Goal: Information Seeking & Learning: Compare options

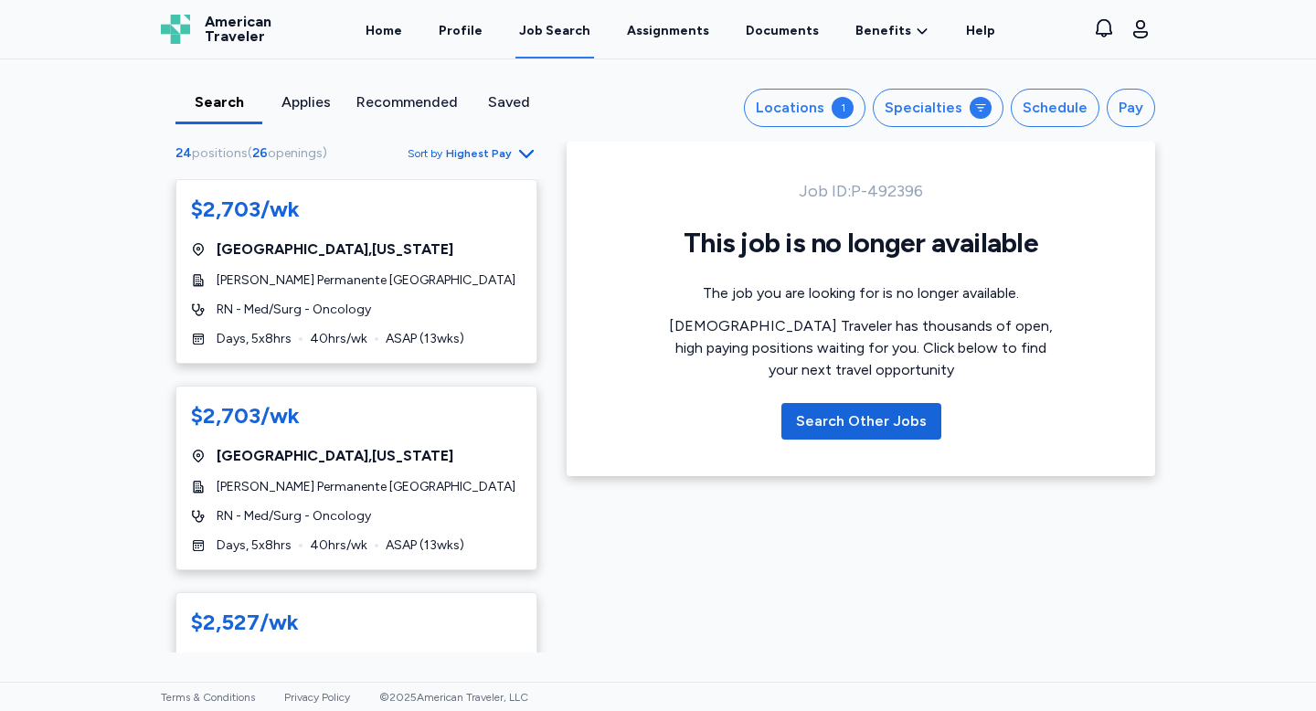
click at [500, 154] on span "Highest Pay" at bounding box center [479, 153] width 66 height 15
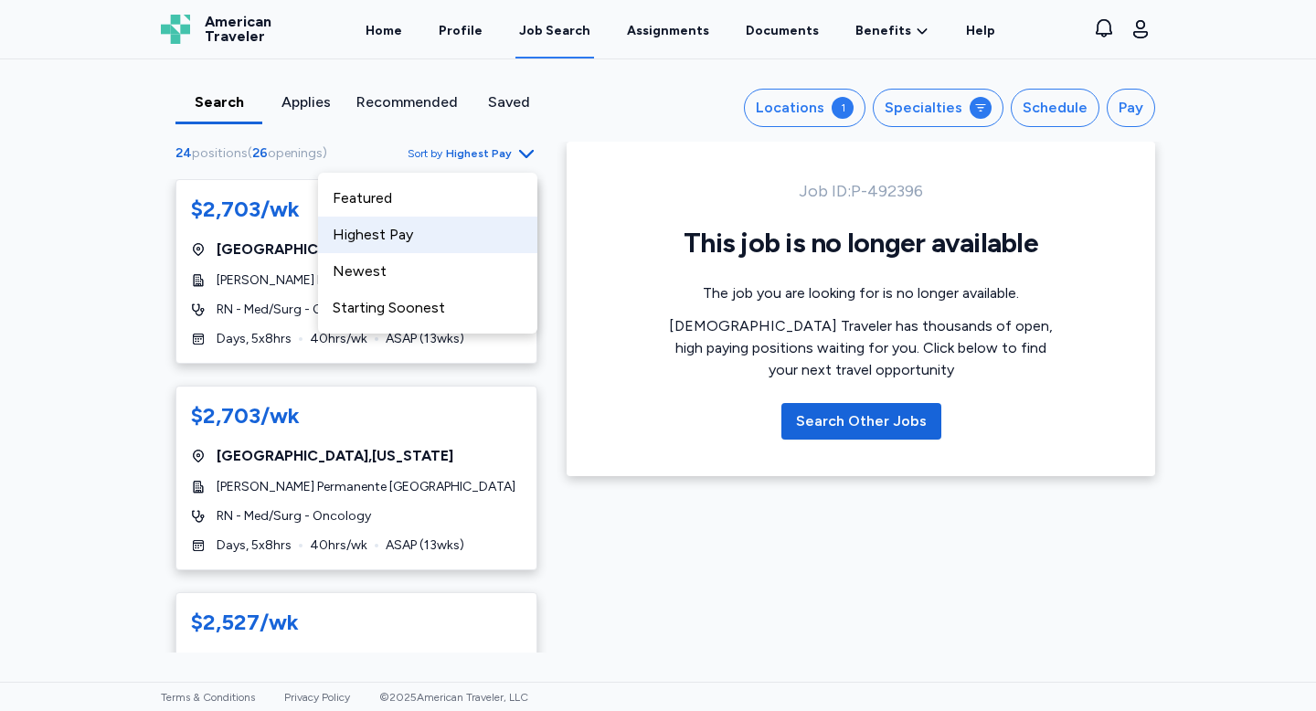
click at [576, 114] on div "Search Applies Recommended Saved" at bounding box center [371, 107] width 420 height 33
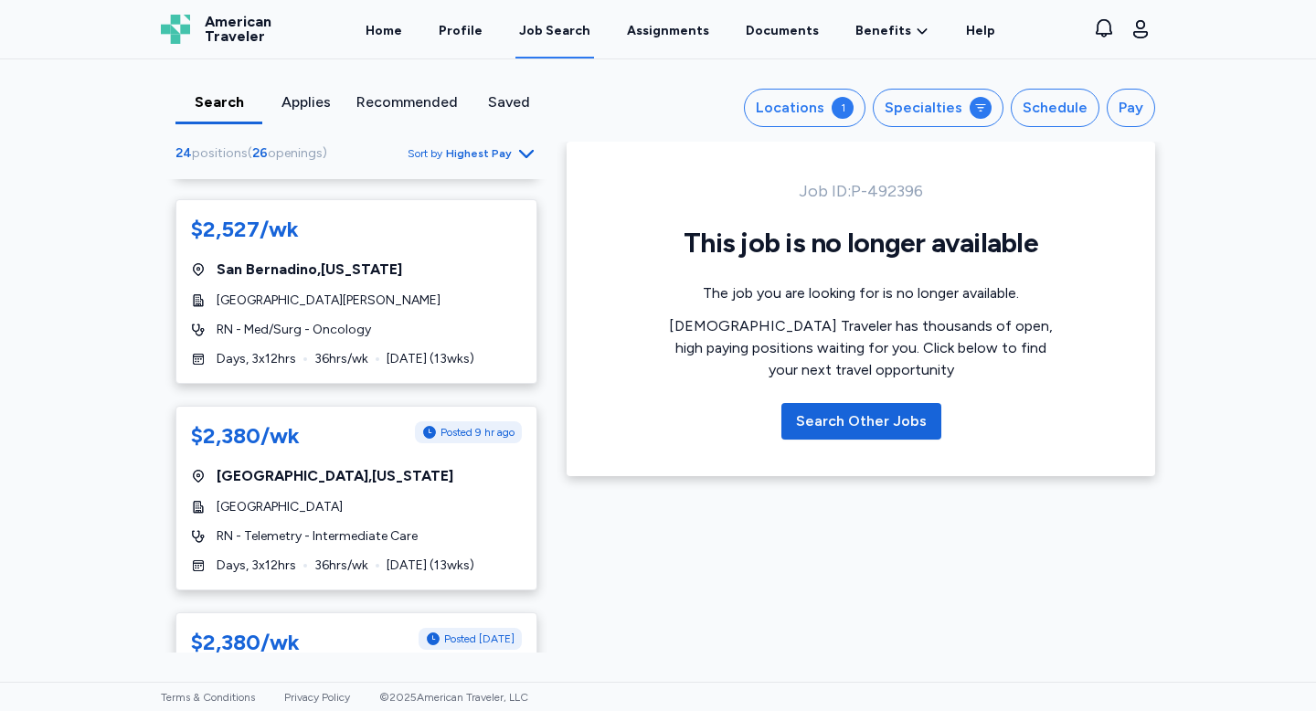
scroll to position [408, 0]
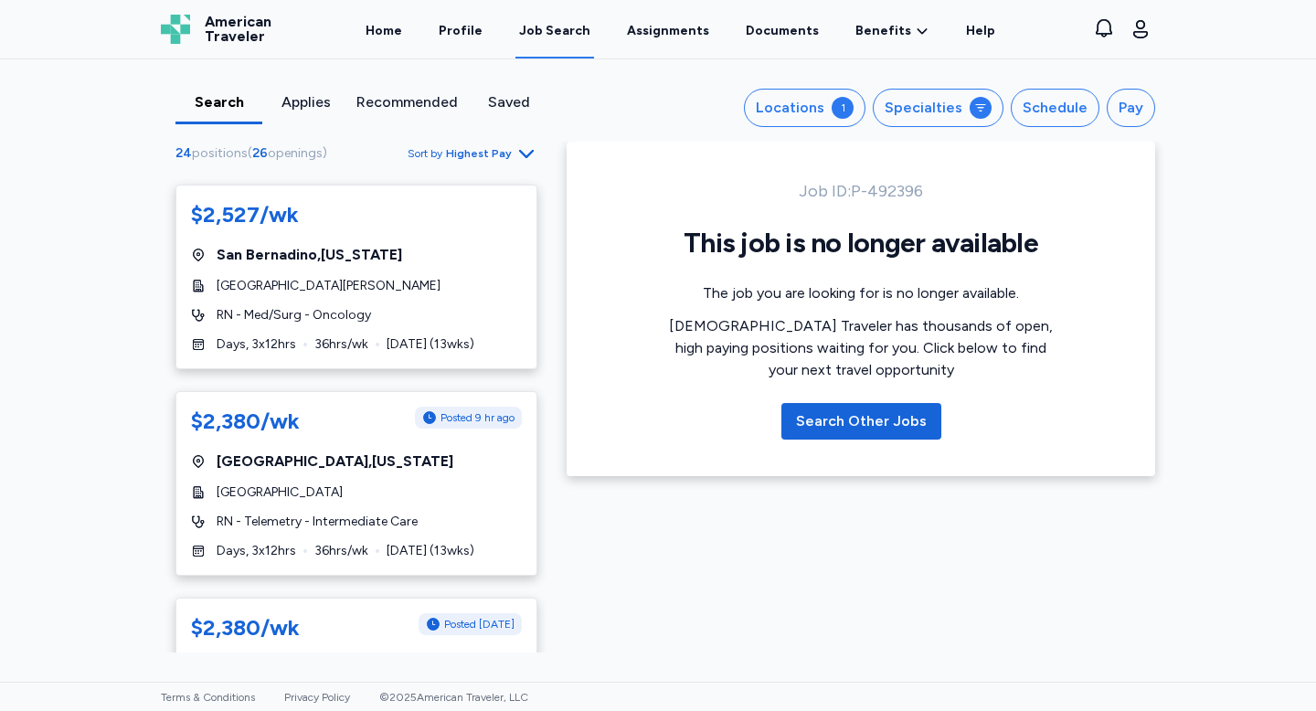
click at [312, 105] on div "Applies" at bounding box center [306, 102] width 72 height 22
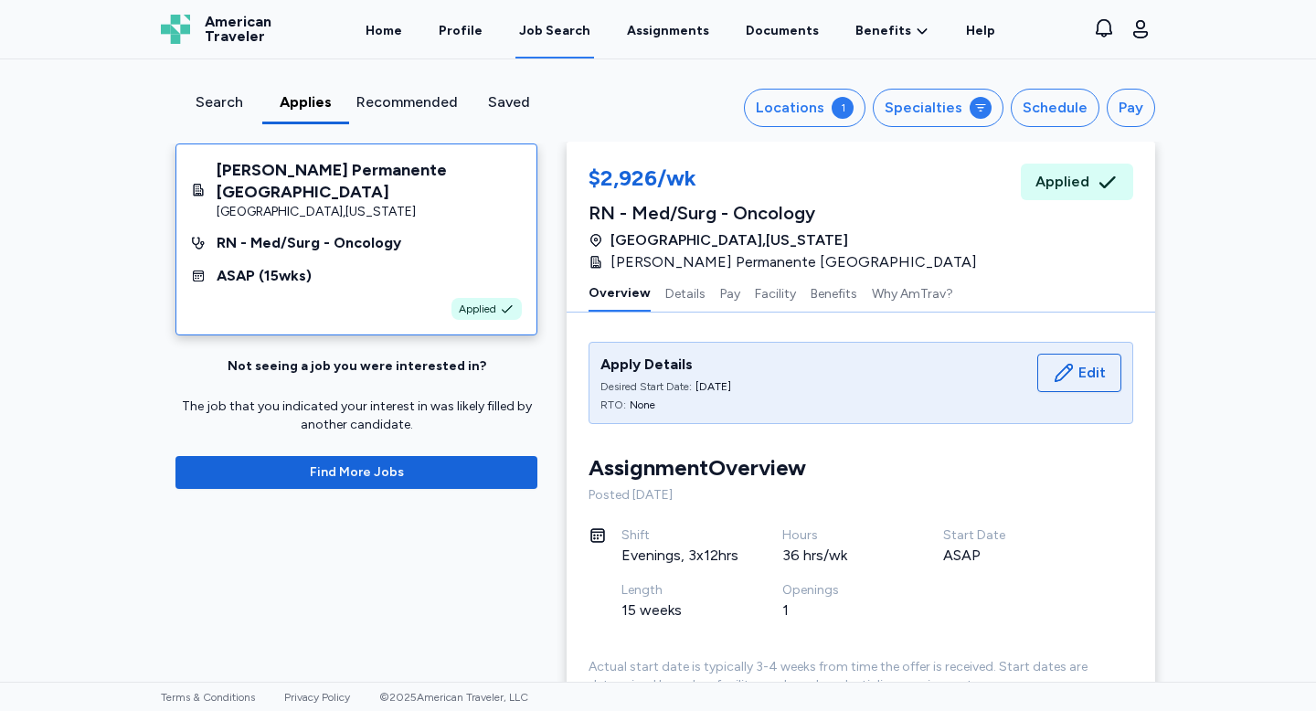
click at [228, 106] on div "Search" at bounding box center [219, 102] width 72 height 22
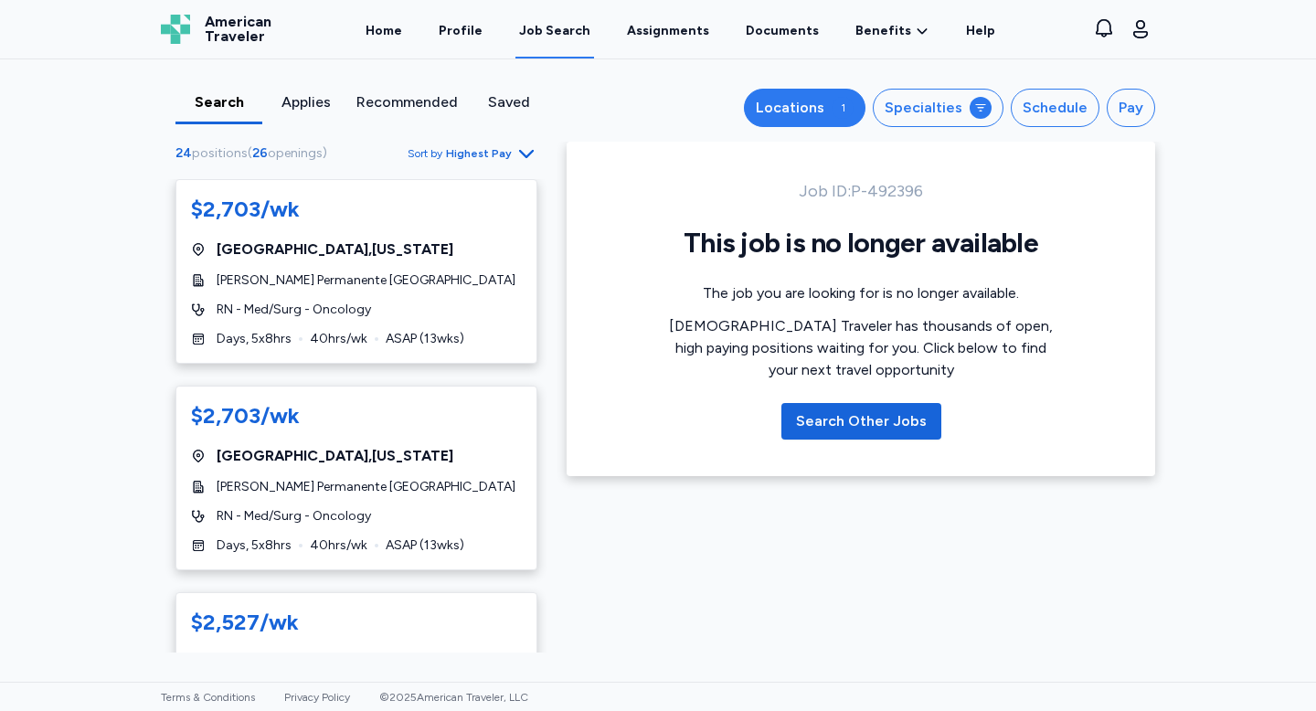
click at [837, 114] on button "Locations 1" at bounding box center [805, 108] width 122 height 38
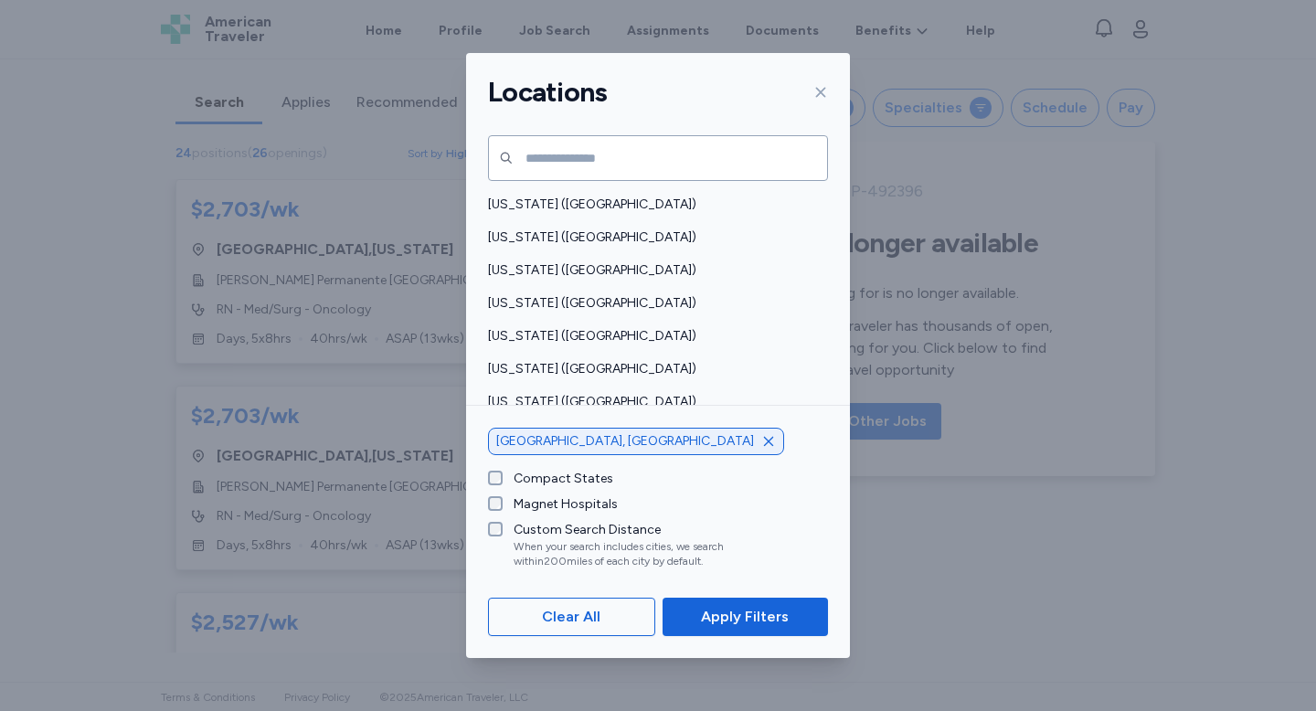
click at [625, 433] on div "[GEOGRAPHIC_DATA], [GEOGRAPHIC_DATA]" at bounding box center [636, 441] width 296 height 27
click at [764, 440] on icon "button" at bounding box center [768, 440] width 9 height 9
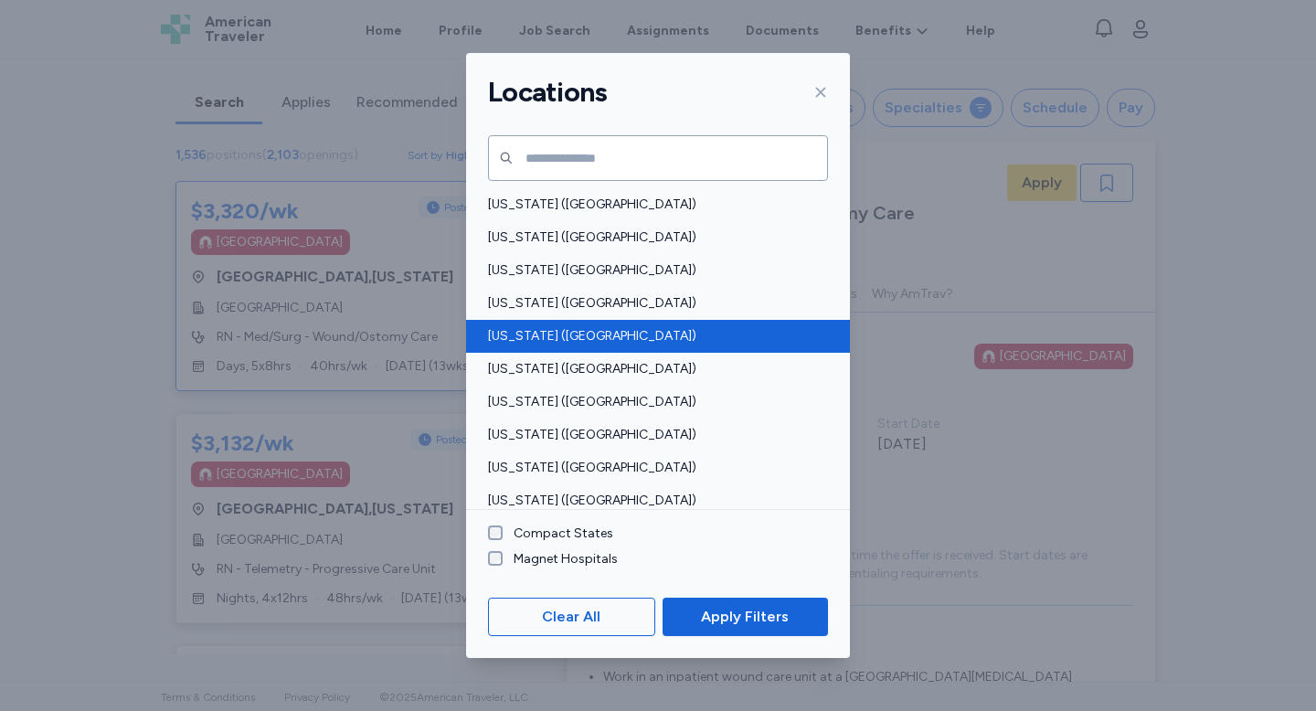
scroll to position [2, 0]
click at [547, 337] on span "[US_STATE] ([GEOGRAPHIC_DATA])" at bounding box center [652, 336] width 329 height 18
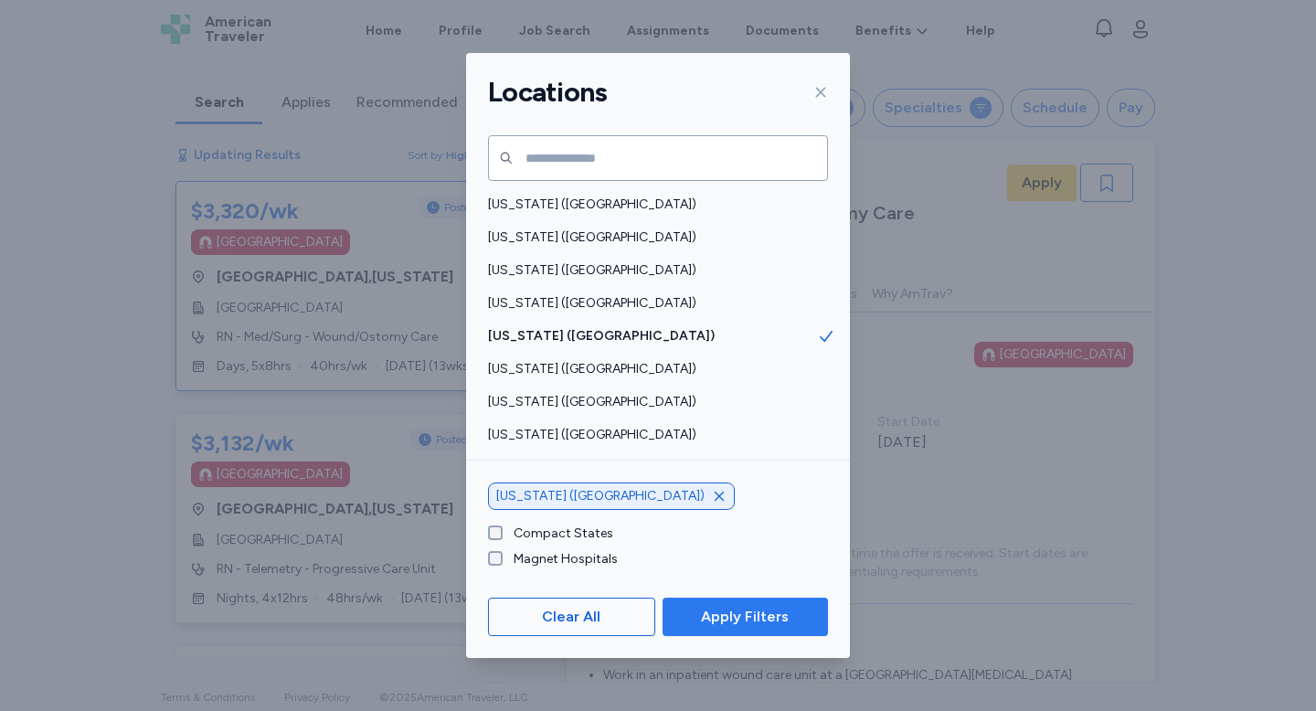
click at [716, 618] on span "Apply Filters" at bounding box center [745, 617] width 88 height 22
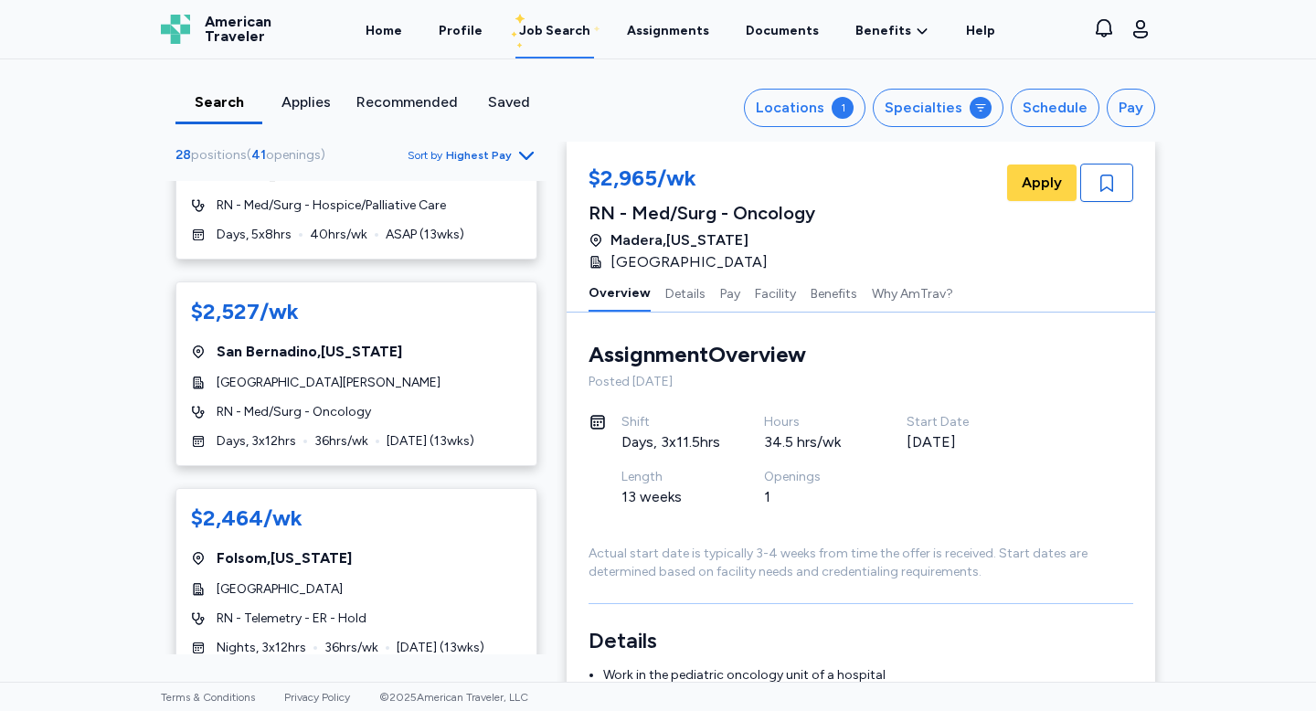
scroll to position [1812, 0]
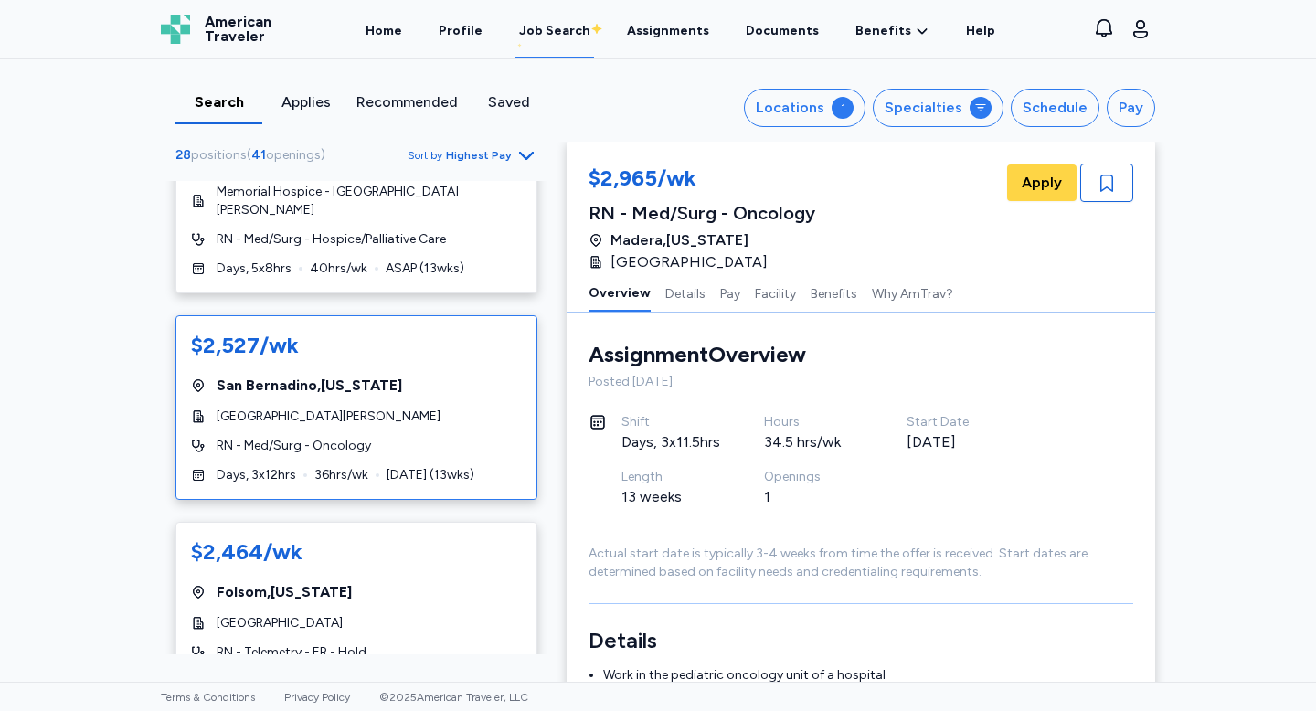
click at [416, 389] on div "$2,527/wk [GEOGRAPHIC_DATA] , [US_STATE] [GEOGRAPHIC_DATA][PERSON_NAME] RN - Me…" at bounding box center [356, 407] width 362 height 185
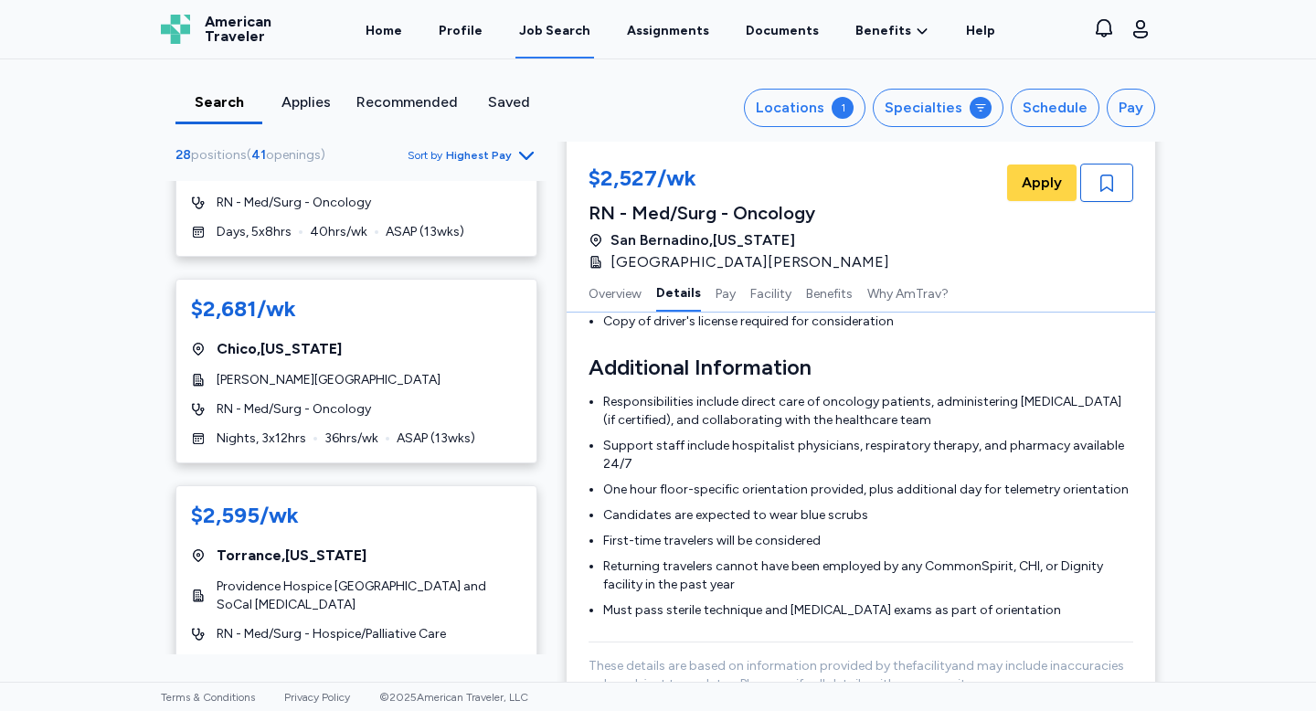
scroll to position [1189, 0]
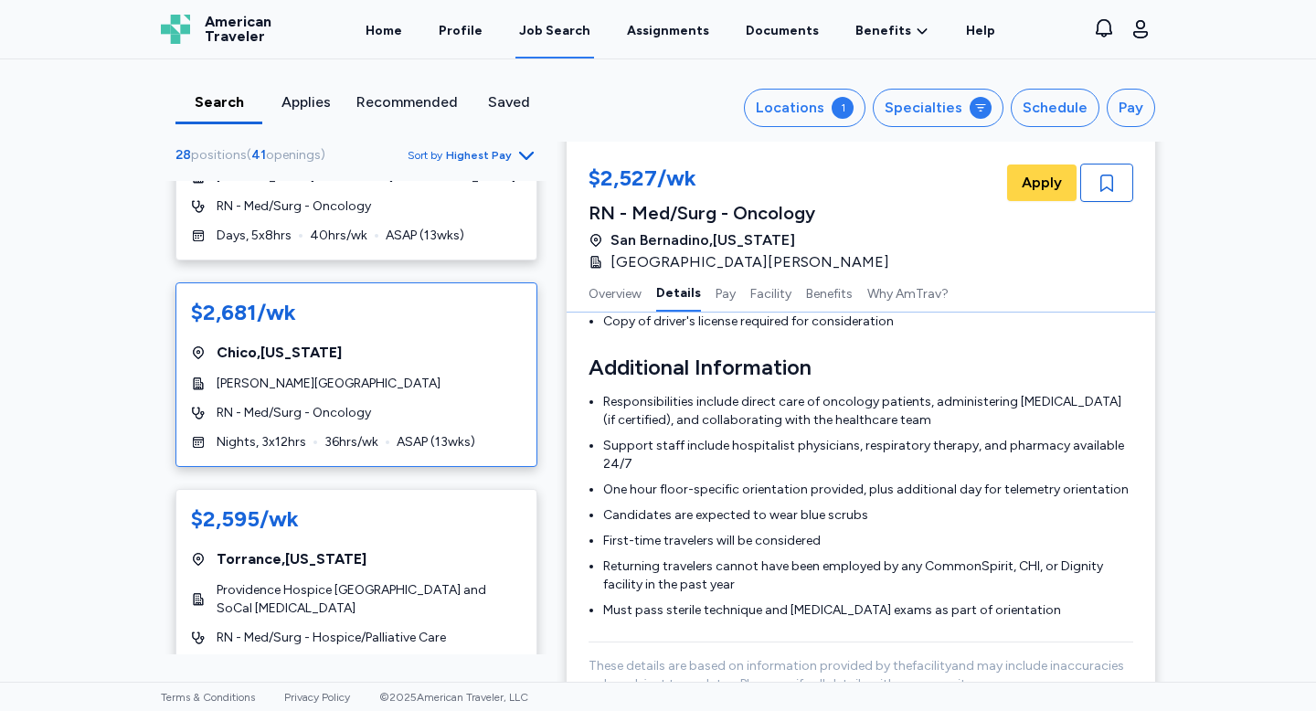
click at [436, 375] on div "$2,681/wk [GEOGRAPHIC_DATA] , [US_STATE] [PERSON_NAME][GEOGRAPHIC_DATA] RN - Me…" at bounding box center [356, 374] width 362 height 185
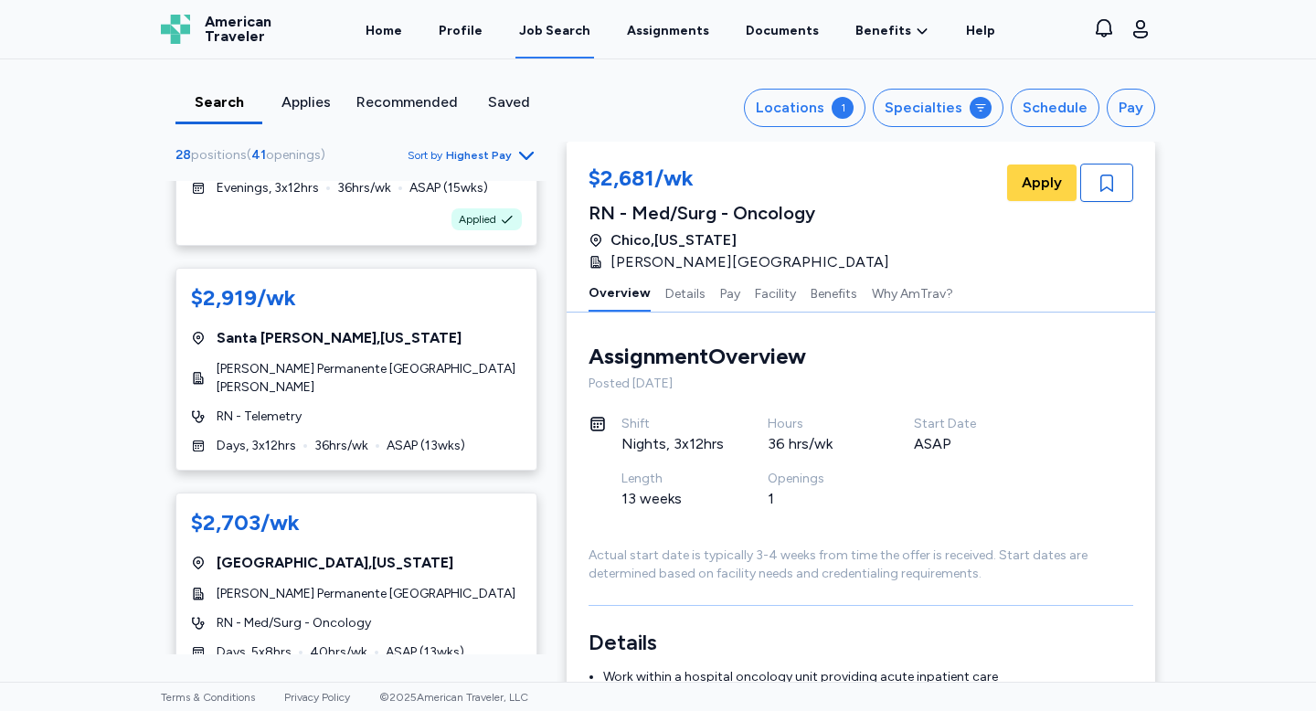
scroll to position [561, 0]
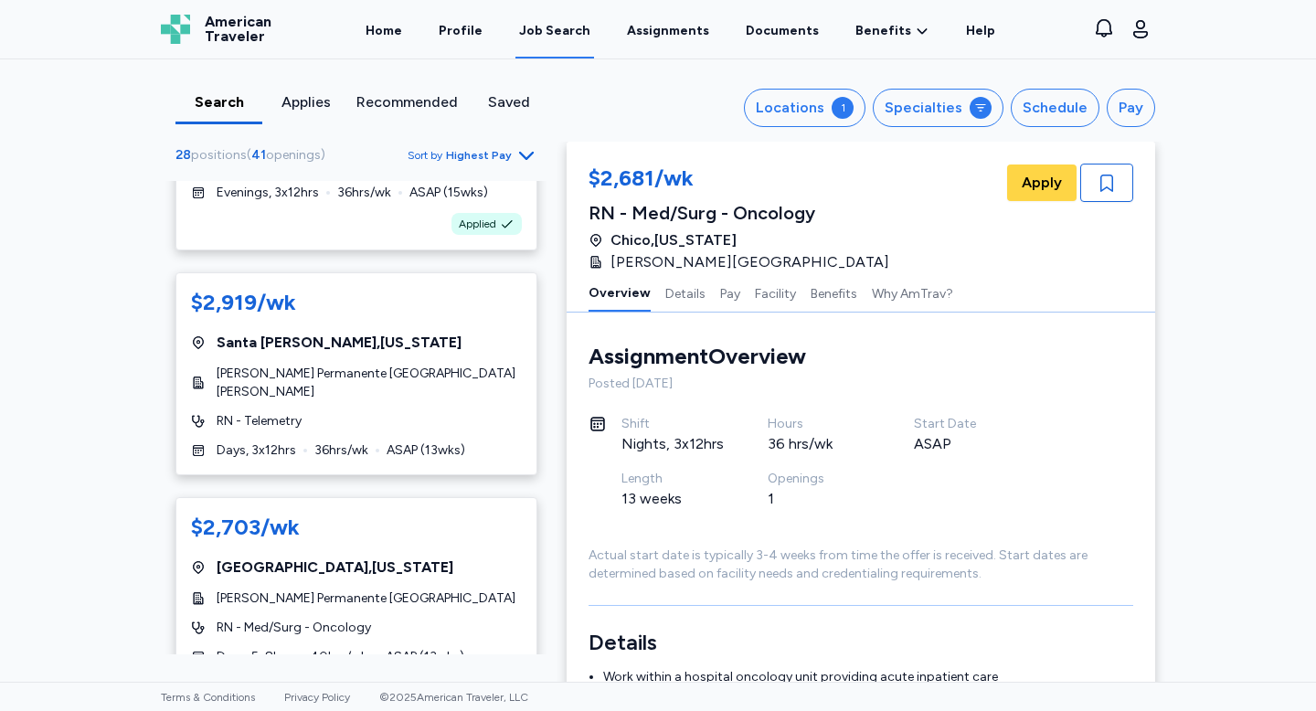
click at [366, 412] on div "RN - Telemetry" at bounding box center [356, 421] width 331 height 18
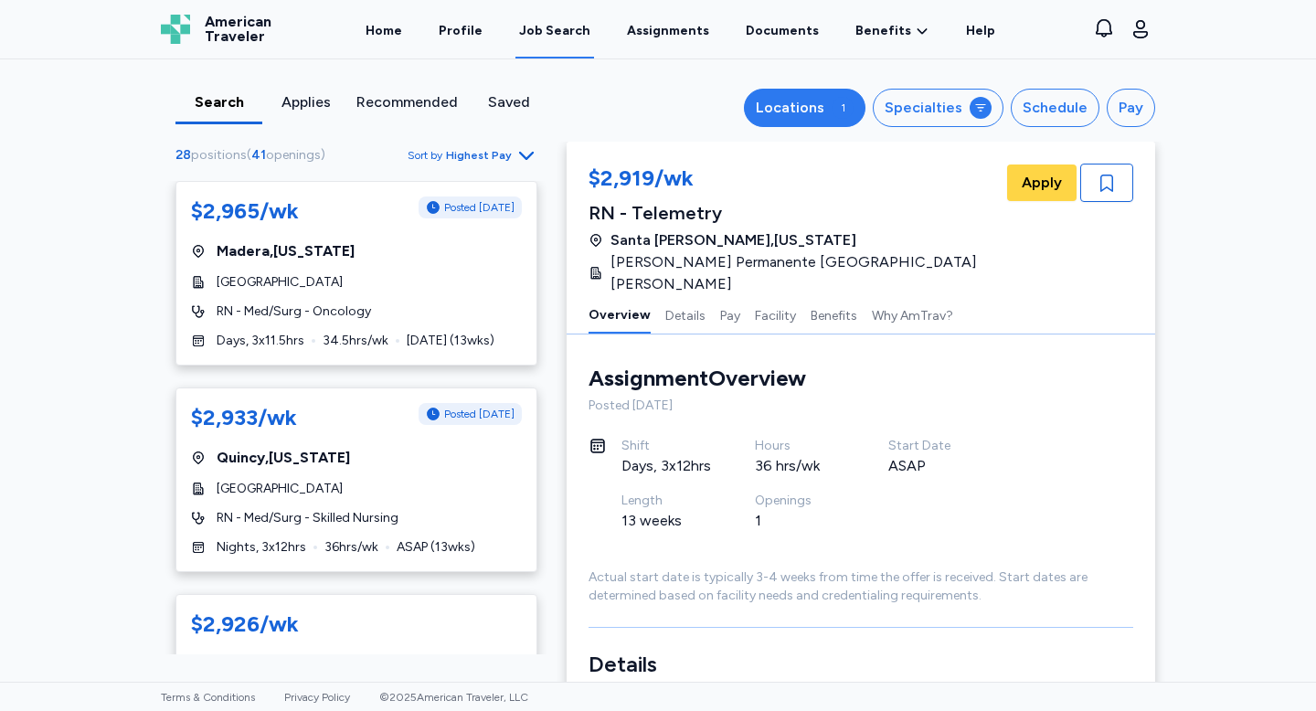
click at [804, 105] on div "Locations" at bounding box center [790, 108] width 69 height 22
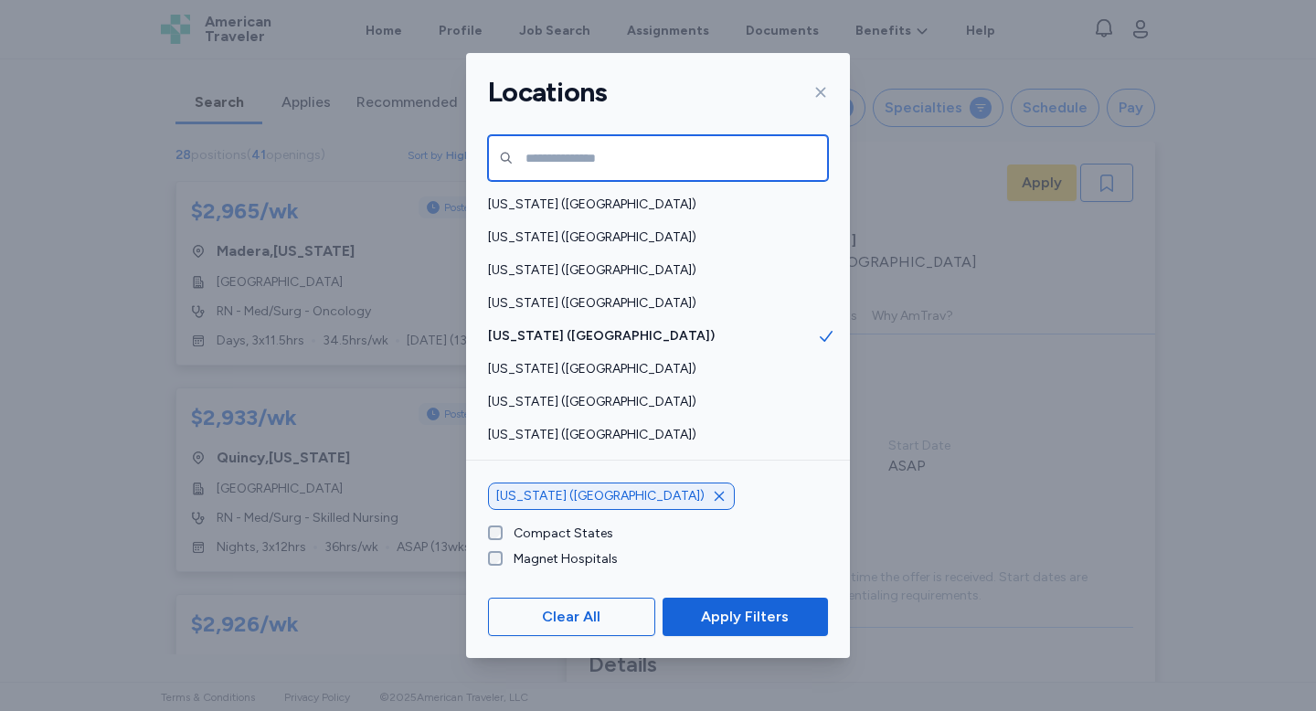
click at [624, 148] on input "text" at bounding box center [658, 158] width 340 height 46
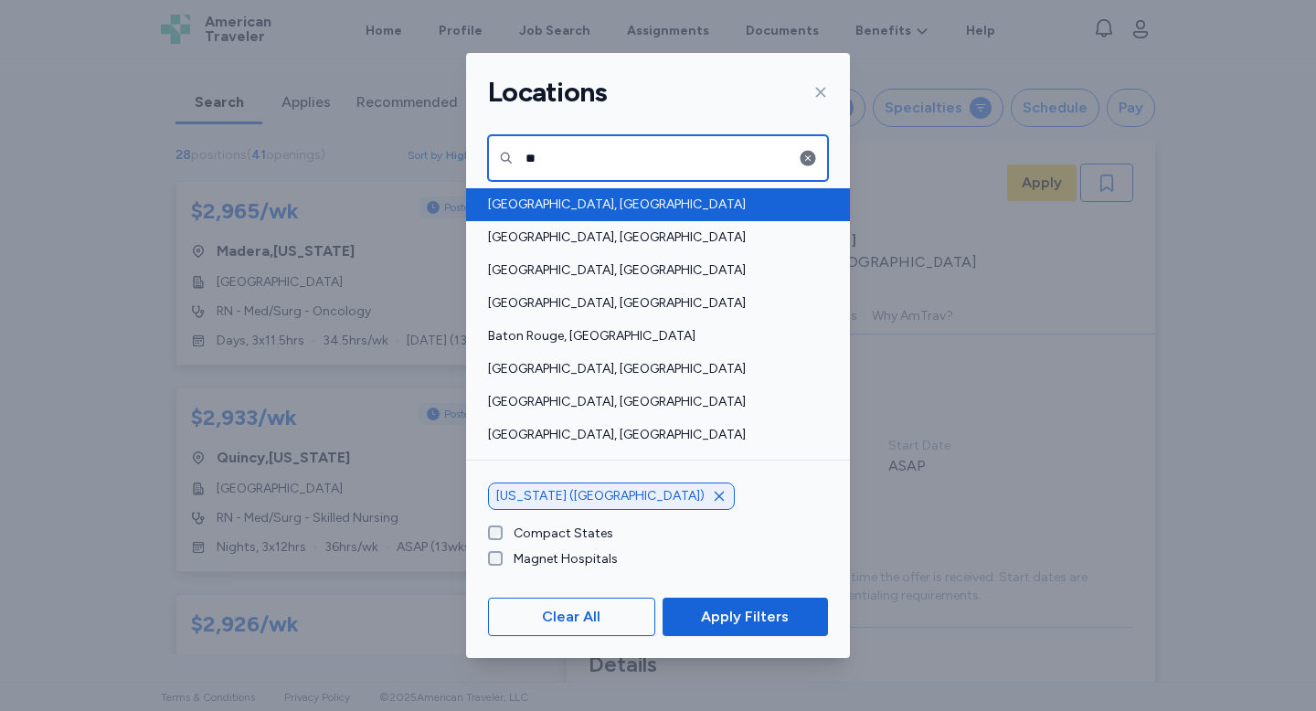
type input "**"
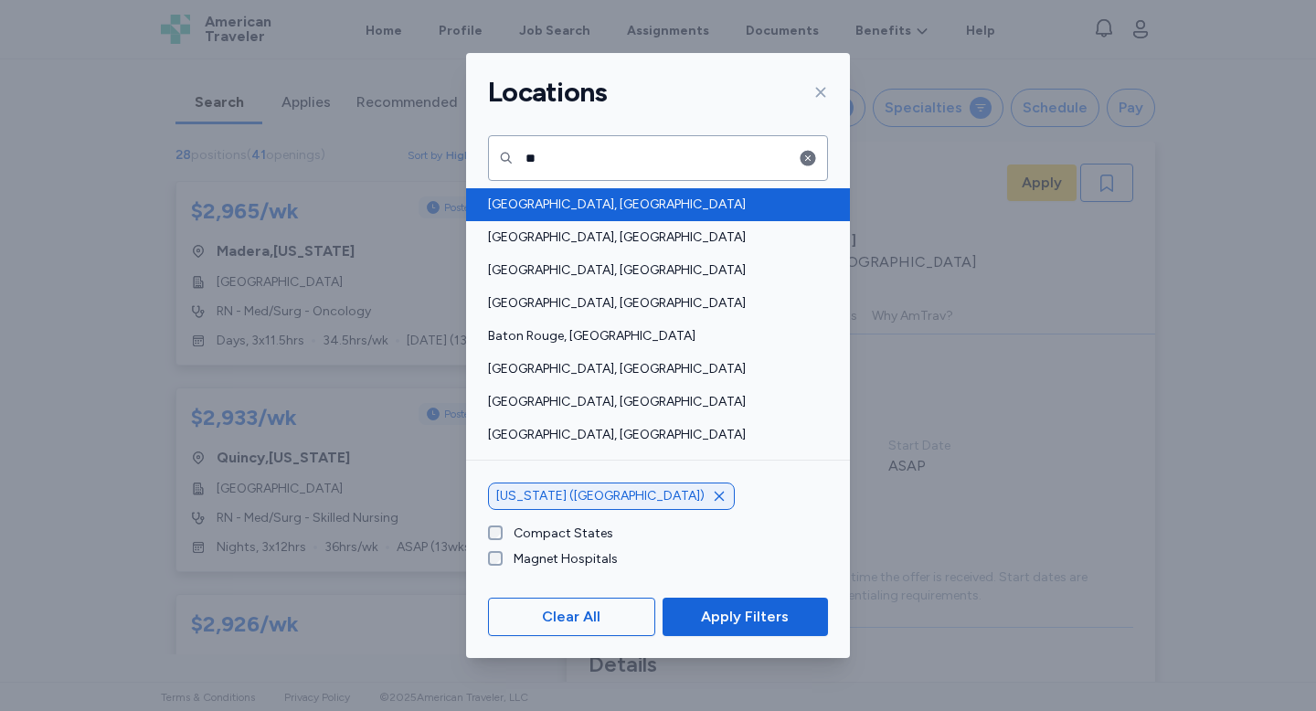
click at [570, 202] on span "[GEOGRAPHIC_DATA], [GEOGRAPHIC_DATA]" at bounding box center [652, 205] width 329 height 18
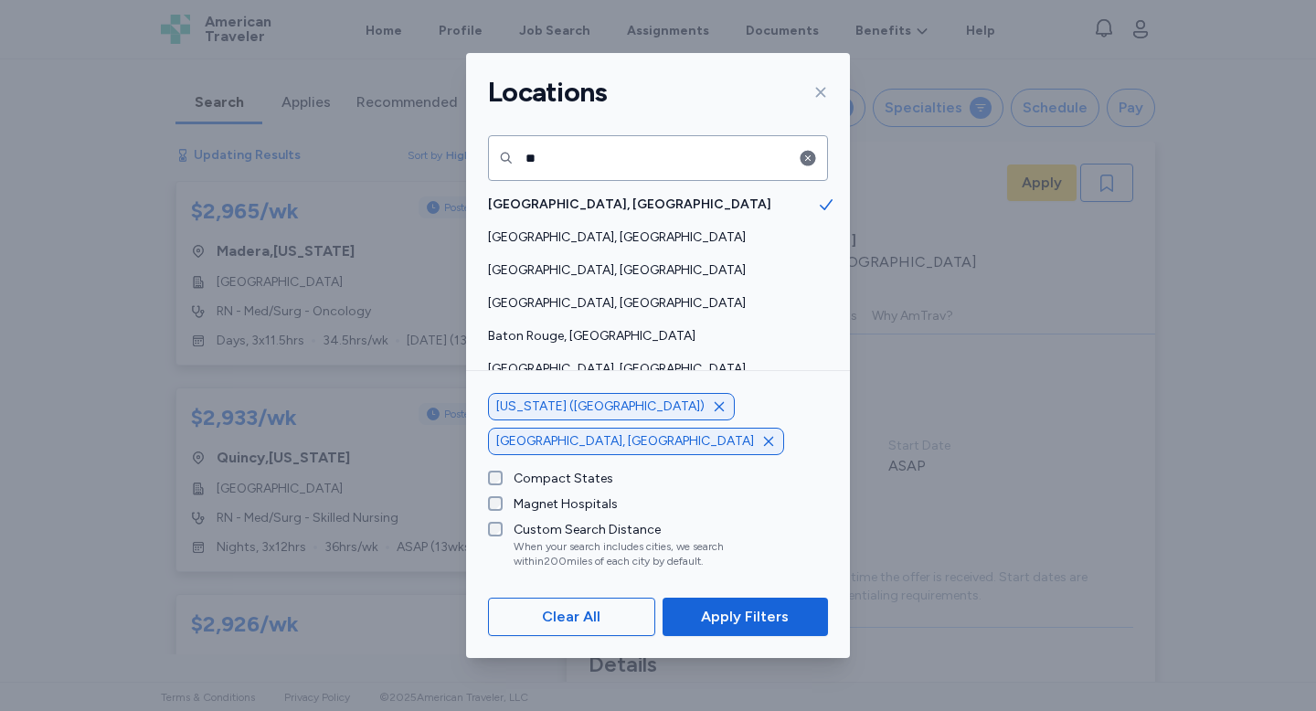
click at [712, 414] on icon "button" at bounding box center [719, 406] width 15 height 15
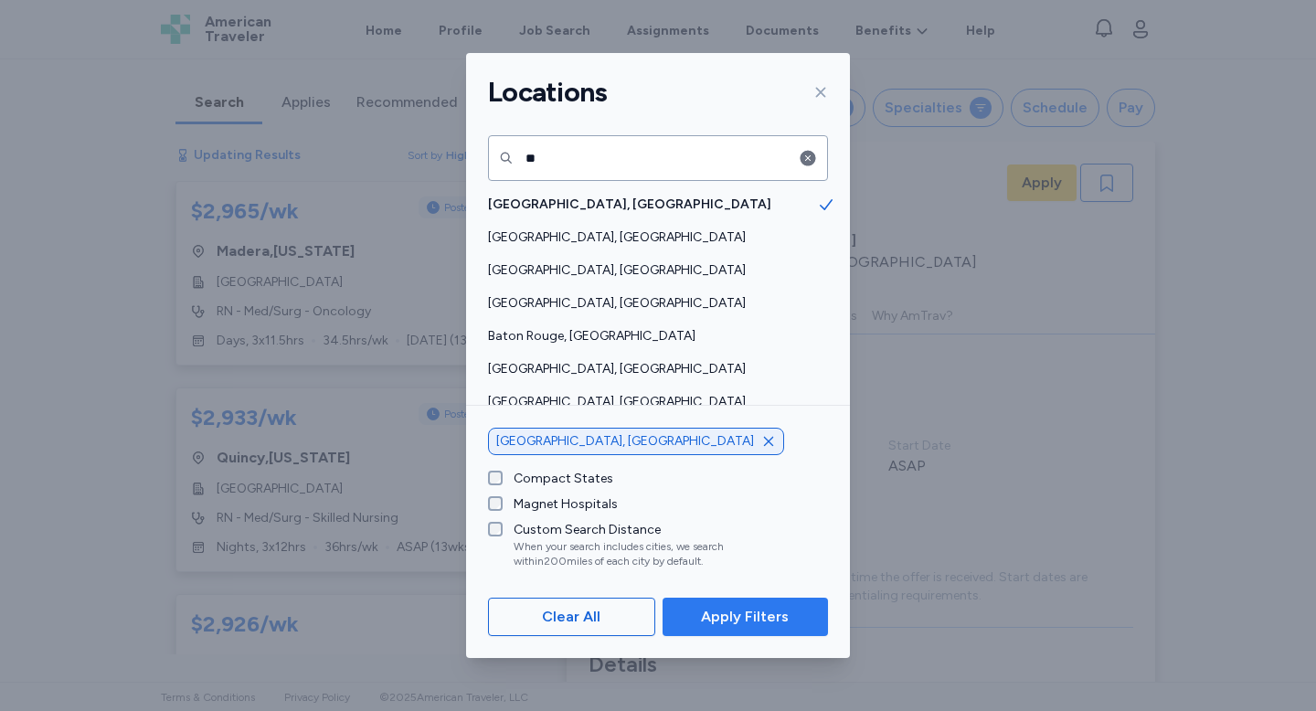
click at [738, 617] on span "Apply Filters" at bounding box center [745, 617] width 88 height 22
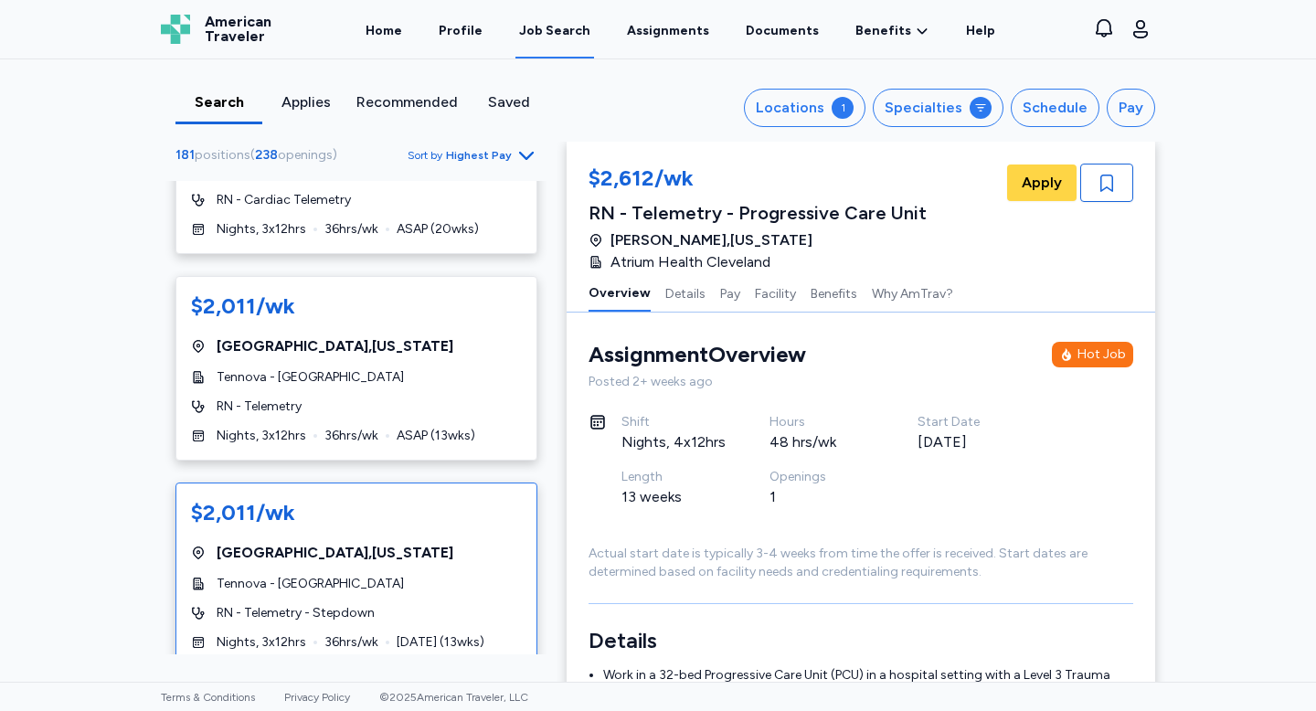
scroll to position [6100, 0]
click at [804, 110] on div "Locations" at bounding box center [790, 108] width 69 height 22
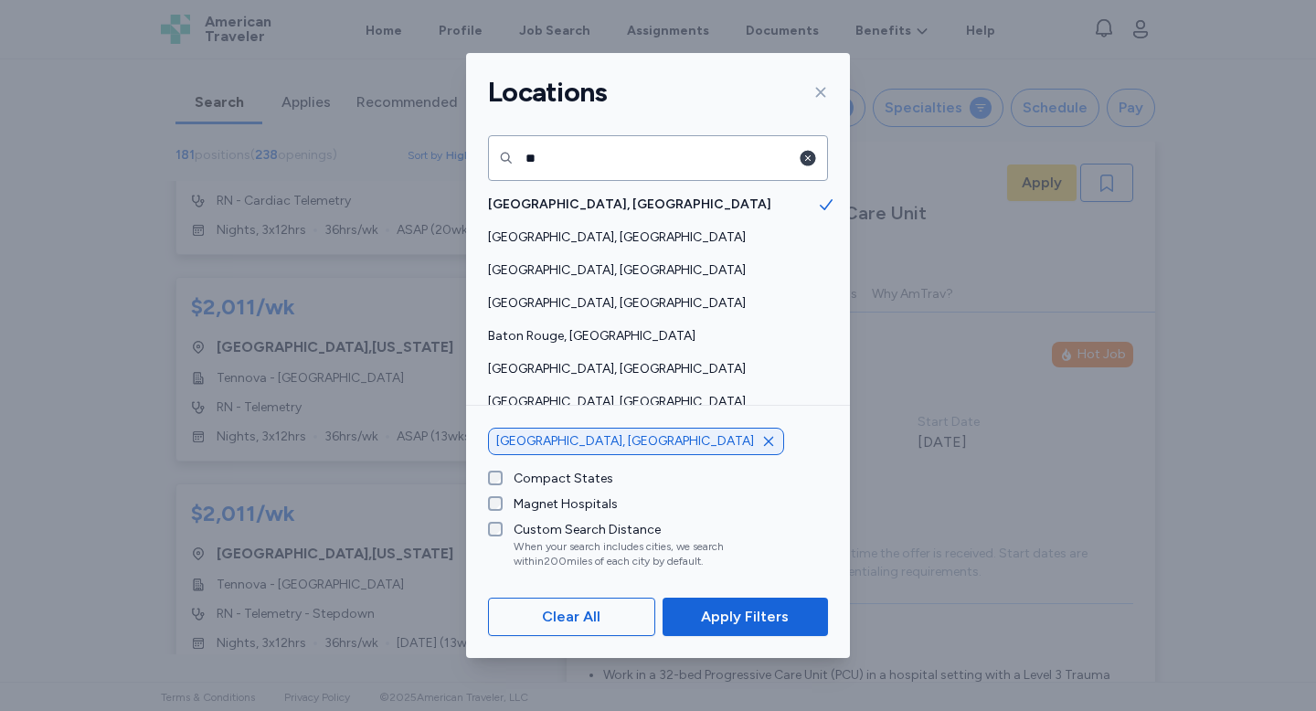
click at [808, 164] on icon "button" at bounding box center [809, 159] width 16 height 16
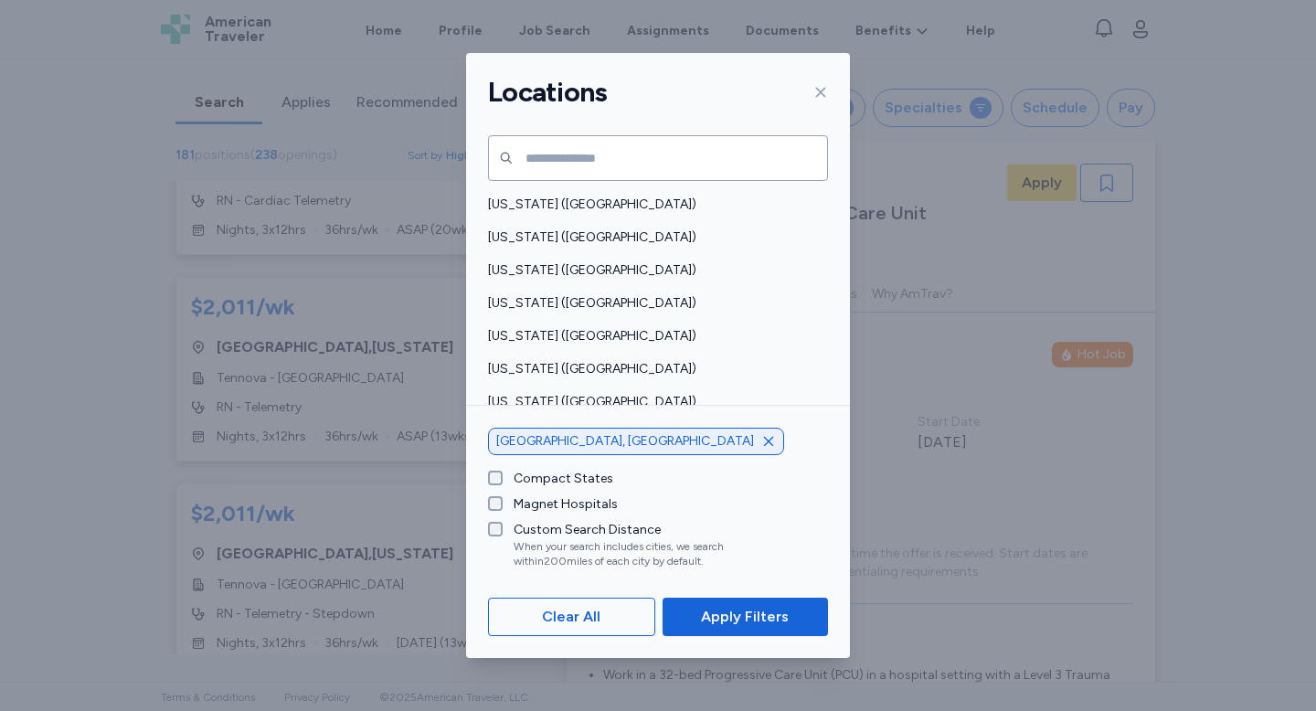
click at [764, 440] on icon "button" at bounding box center [768, 440] width 9 height 9
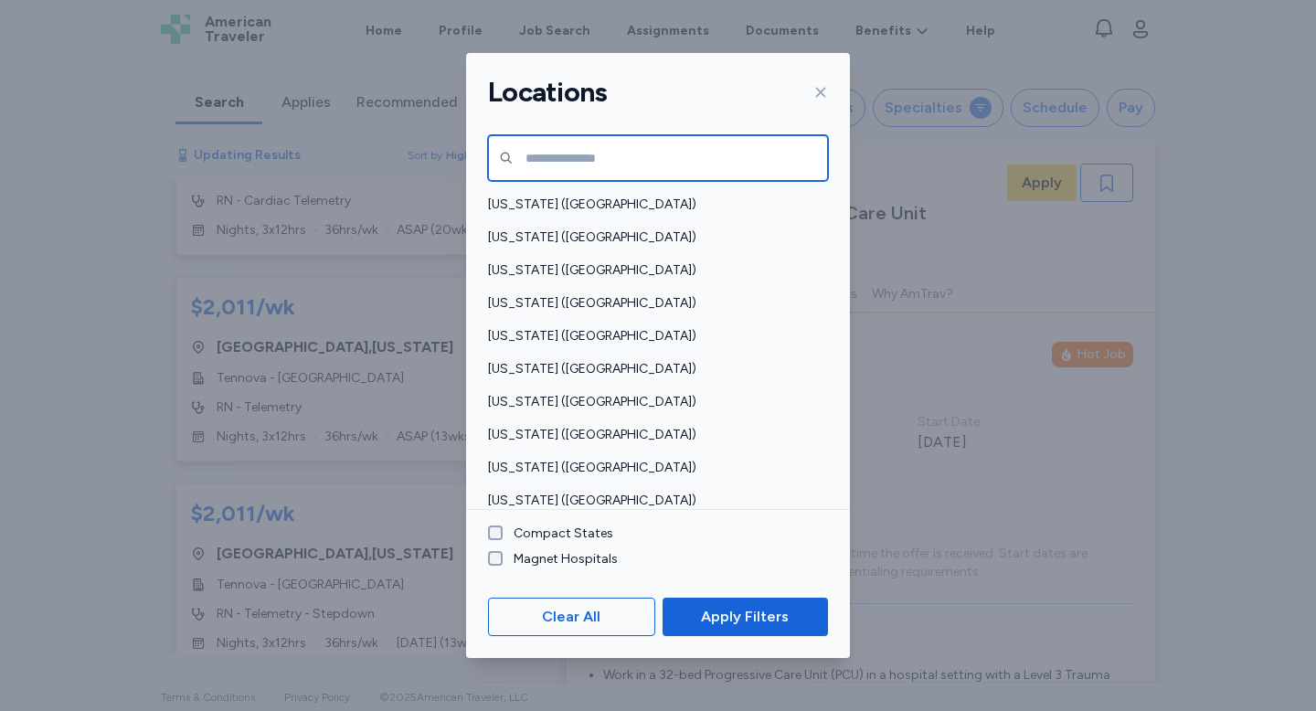
click at [587, 156] on input "text" at bounding box center [658, 158] width 340 height 46
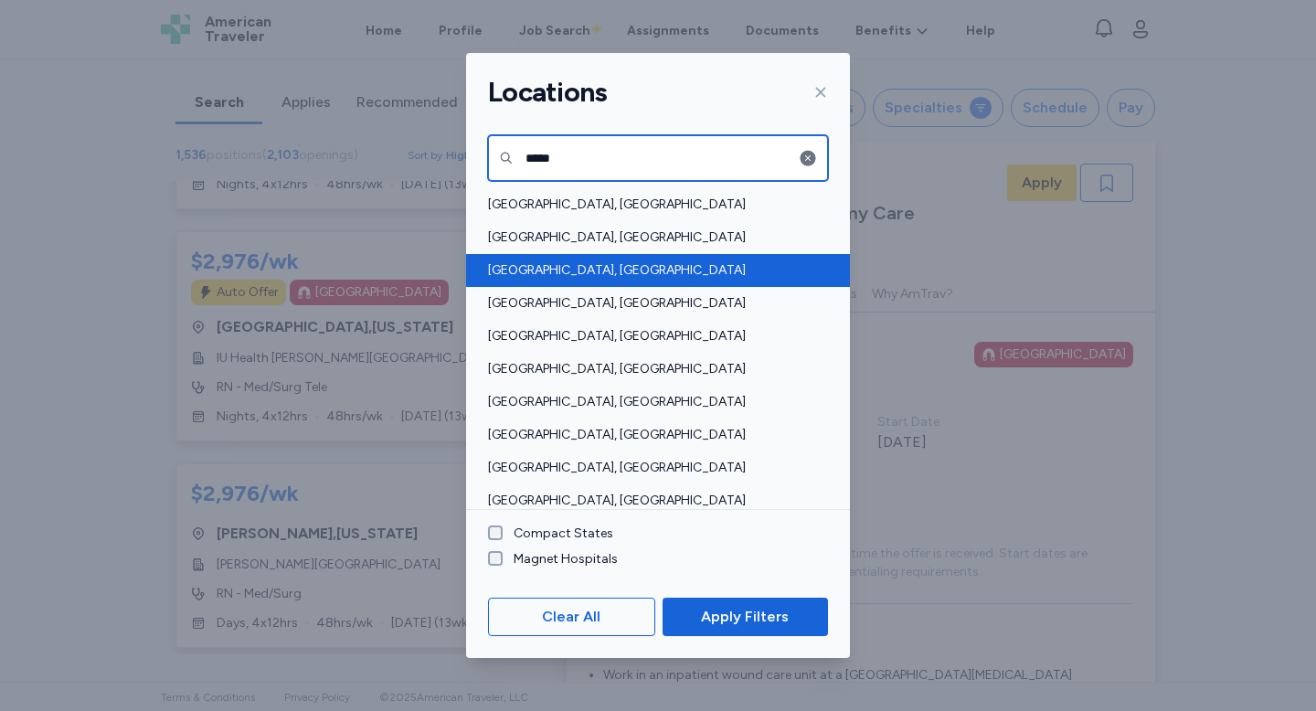
type input "*****"
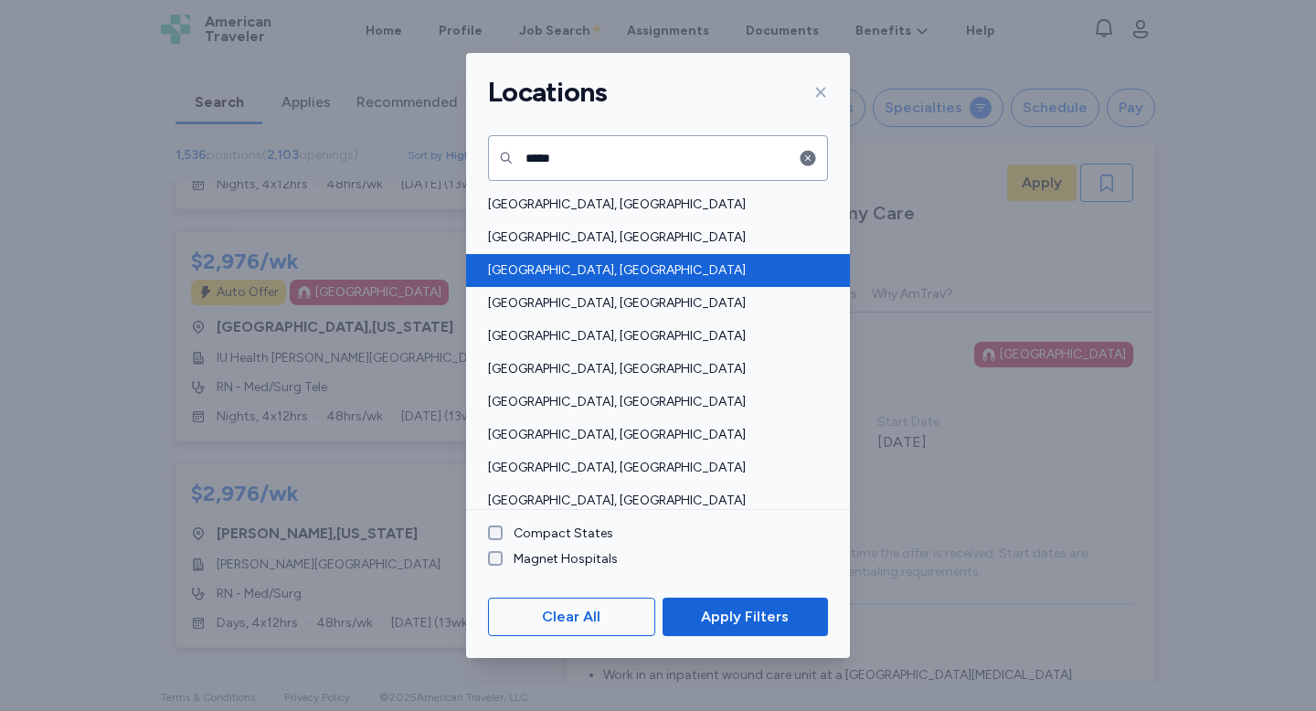
click at [542, 268] on span "[GEOGRAPHIC_DATA], [GEOGRAPHIC_DATA]" at bounding box center [652, 270] width 329 height 18
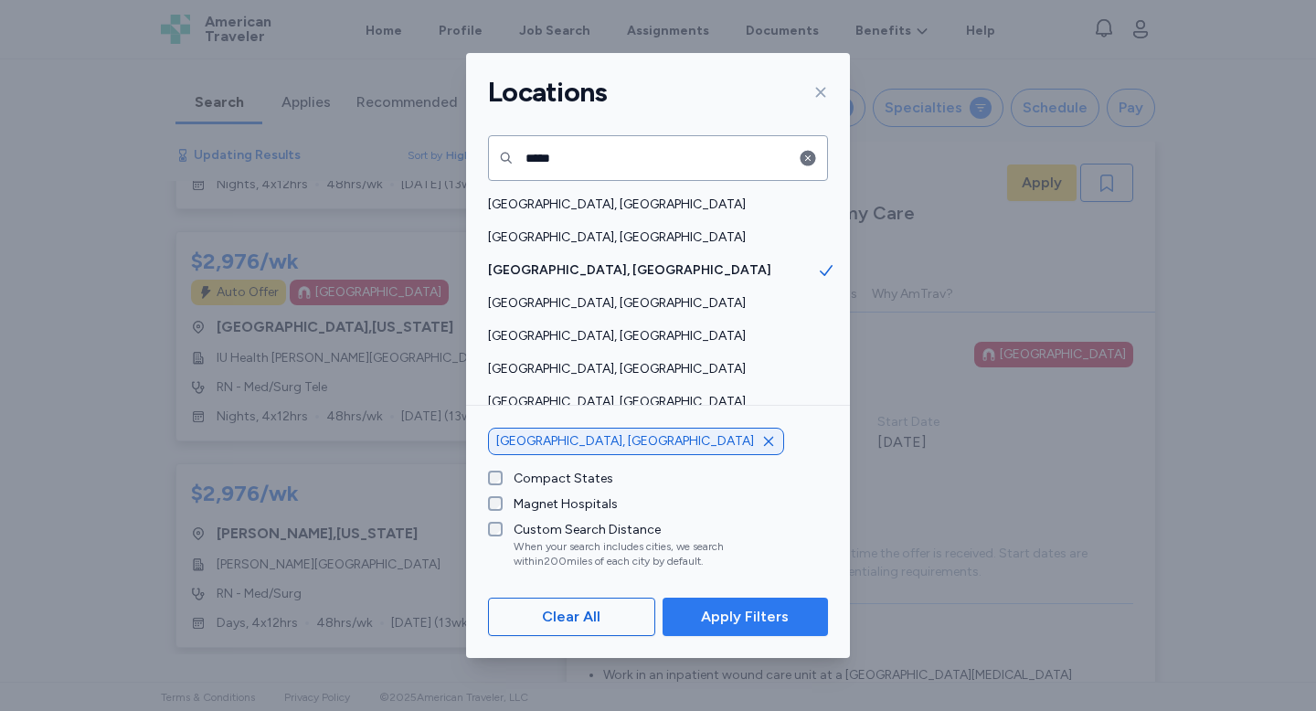
click at [758, 617] on span "Apply Filters" at bounding box center [745, 617] width 88 height 22
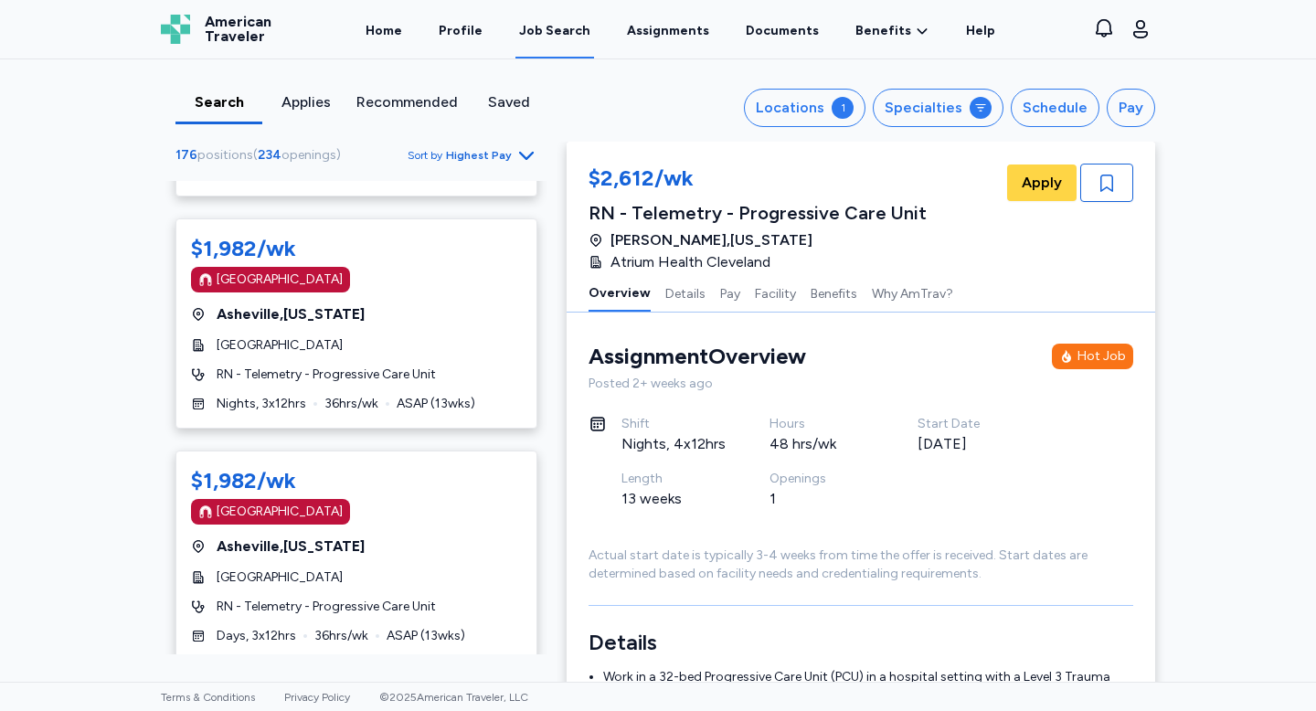
scroll to position [10478, 0]
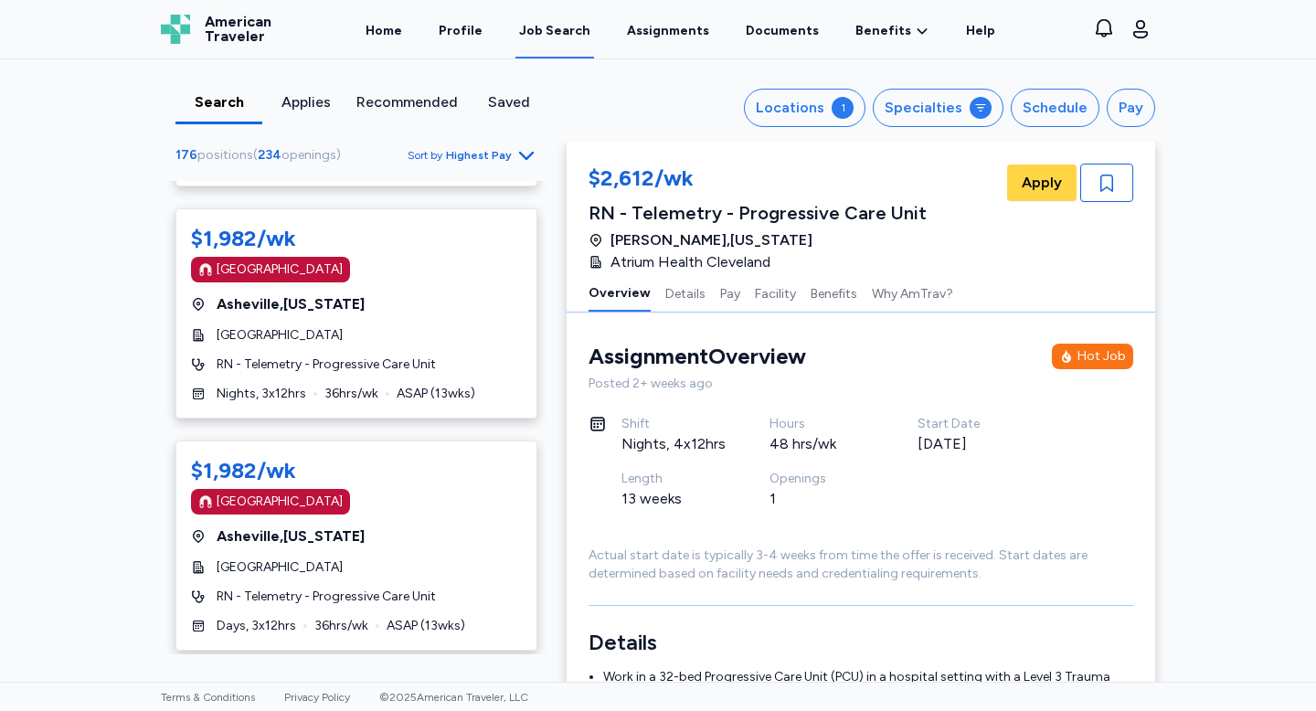
click at [526, 676] on icon "Go to next 50 jobs" at bounding box center [527, 683] width 8 height 15
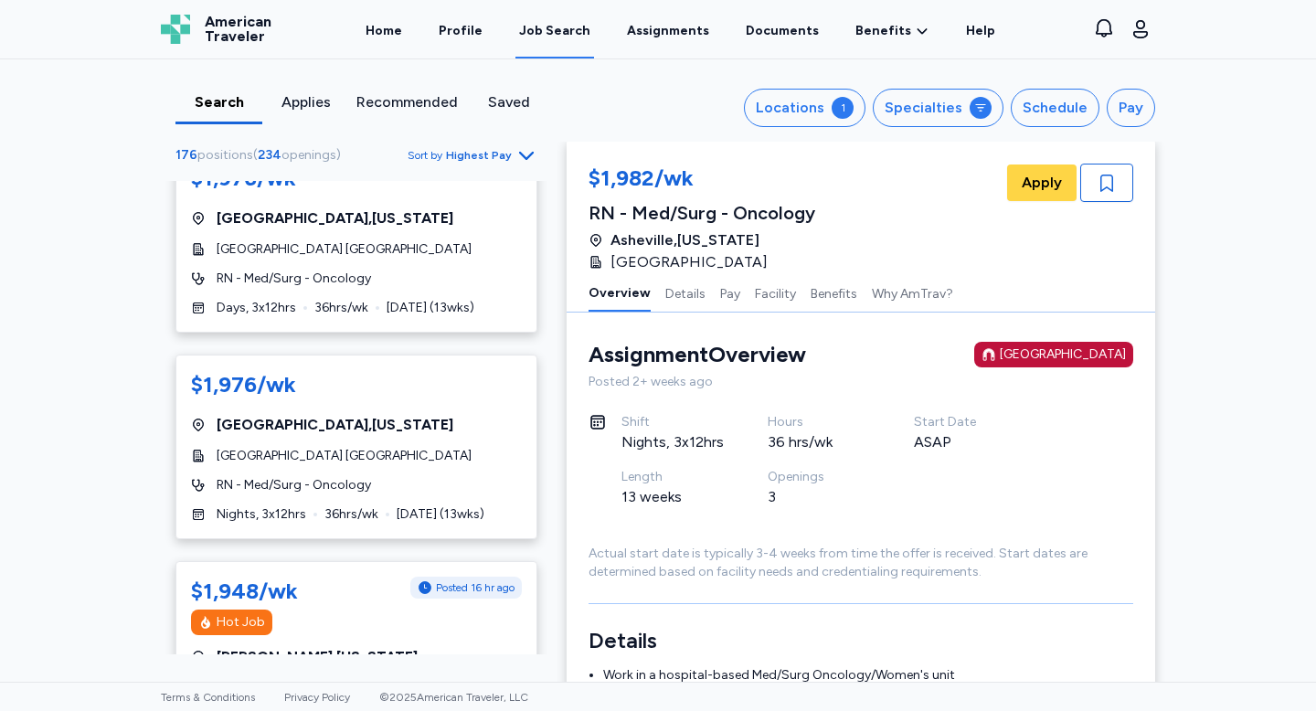
scroll to position [6294, 0]
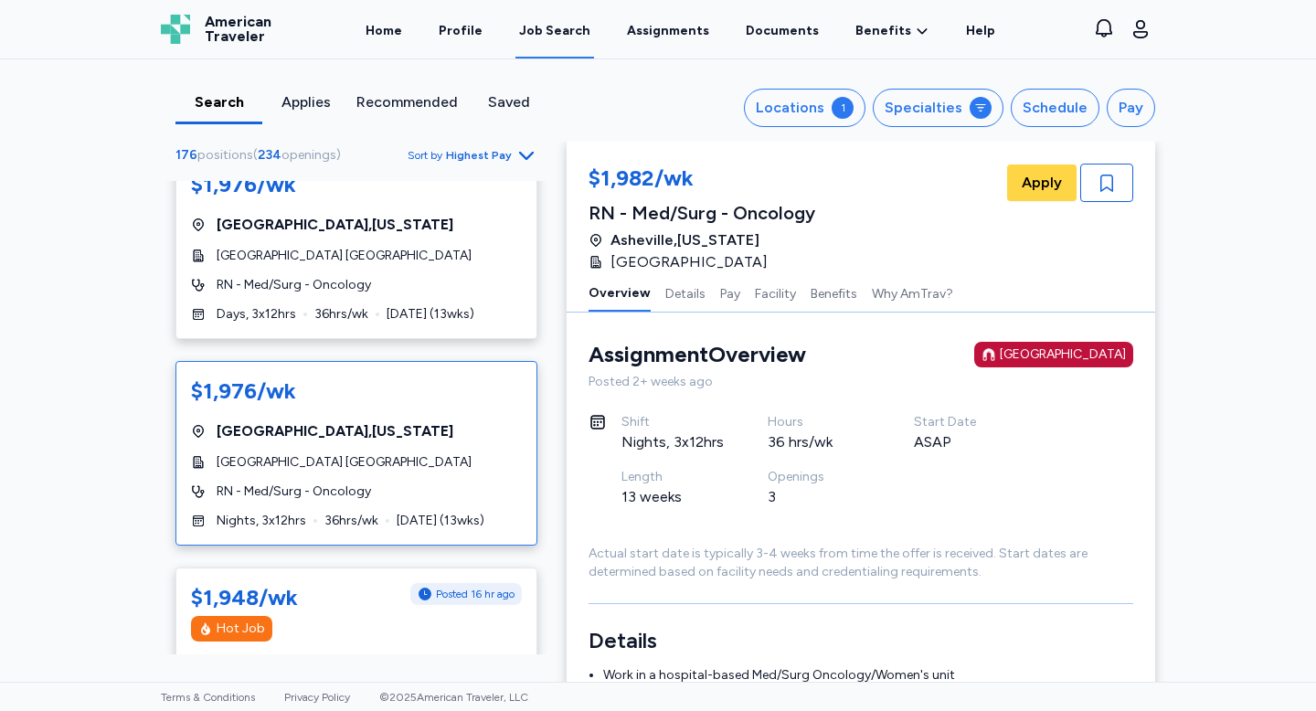
click at [387, 464] on div "[GEOGRAPHIC_DATA] [GEOGRAPHIC_DATA]" at bounding box center [356, 462] width 331 height 18
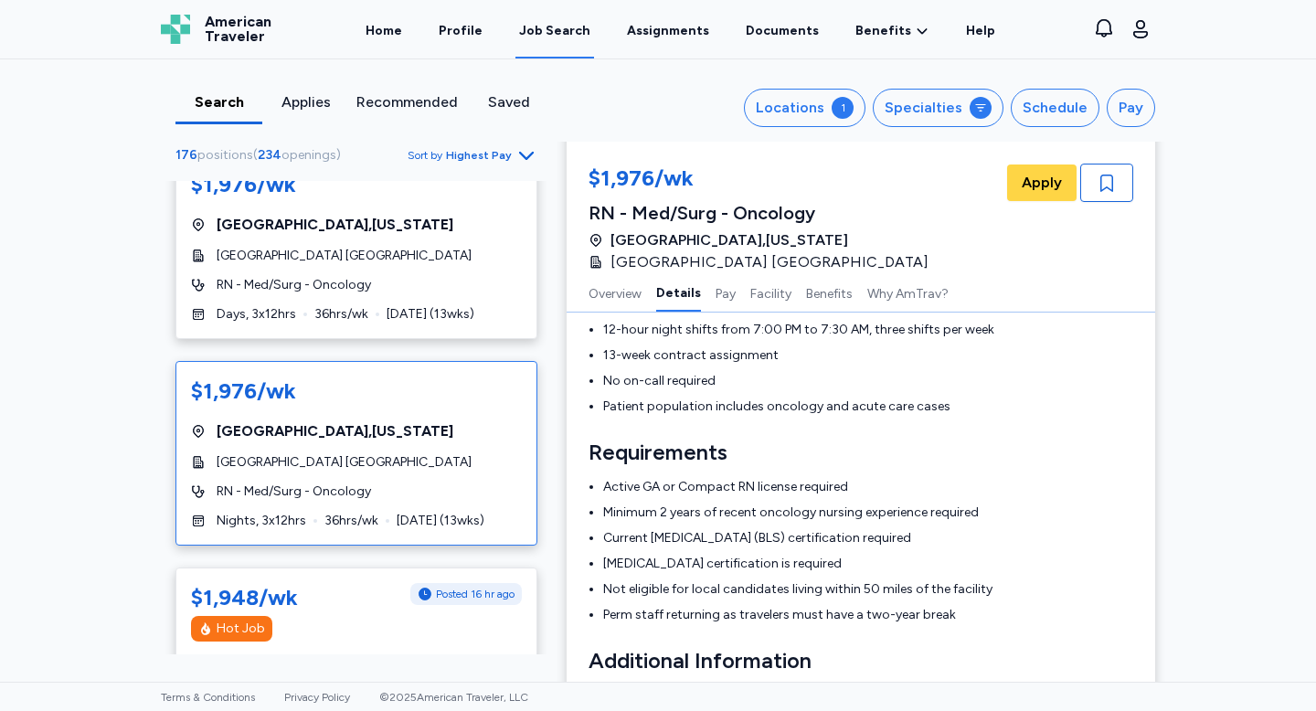
scroll to position [375, 0]
click at [420, 264] on div "[GEOGRAPHIC_DATA] [GEOGRAPHIC_DATA]" at bounding box center [356, 256] width 331 height 18
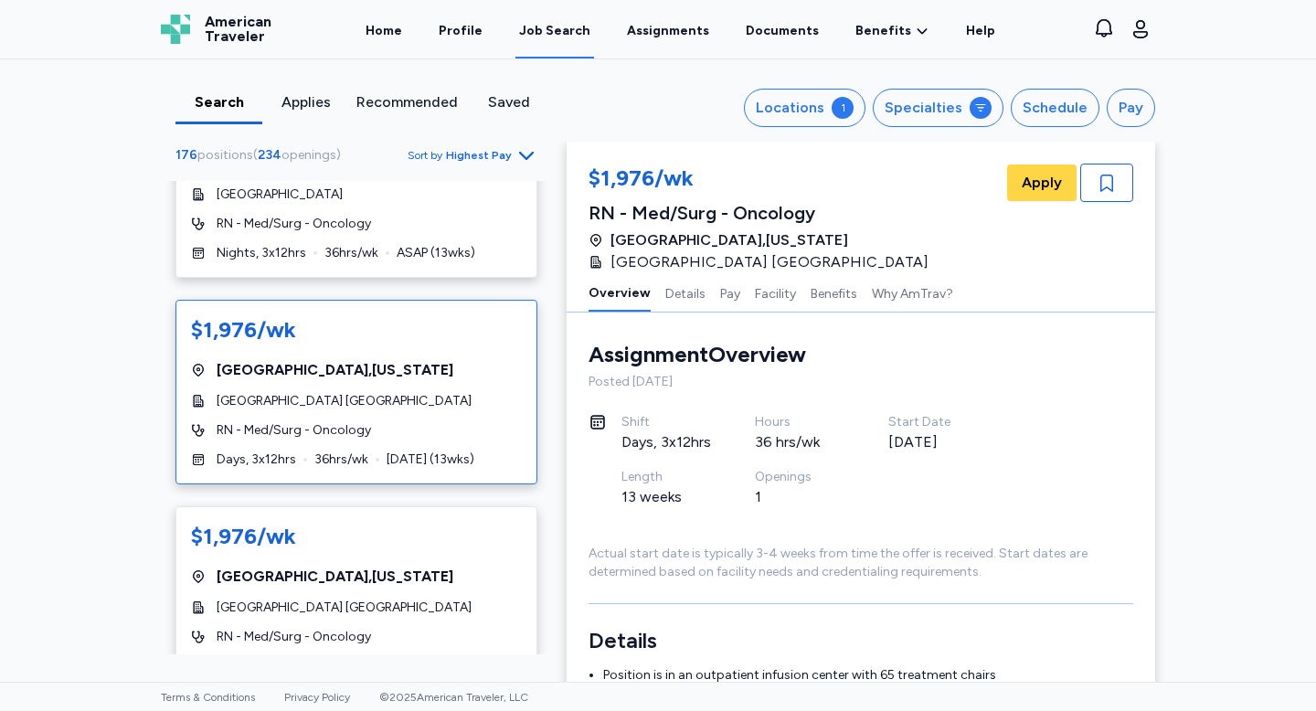
scroll to position [6150, 0]
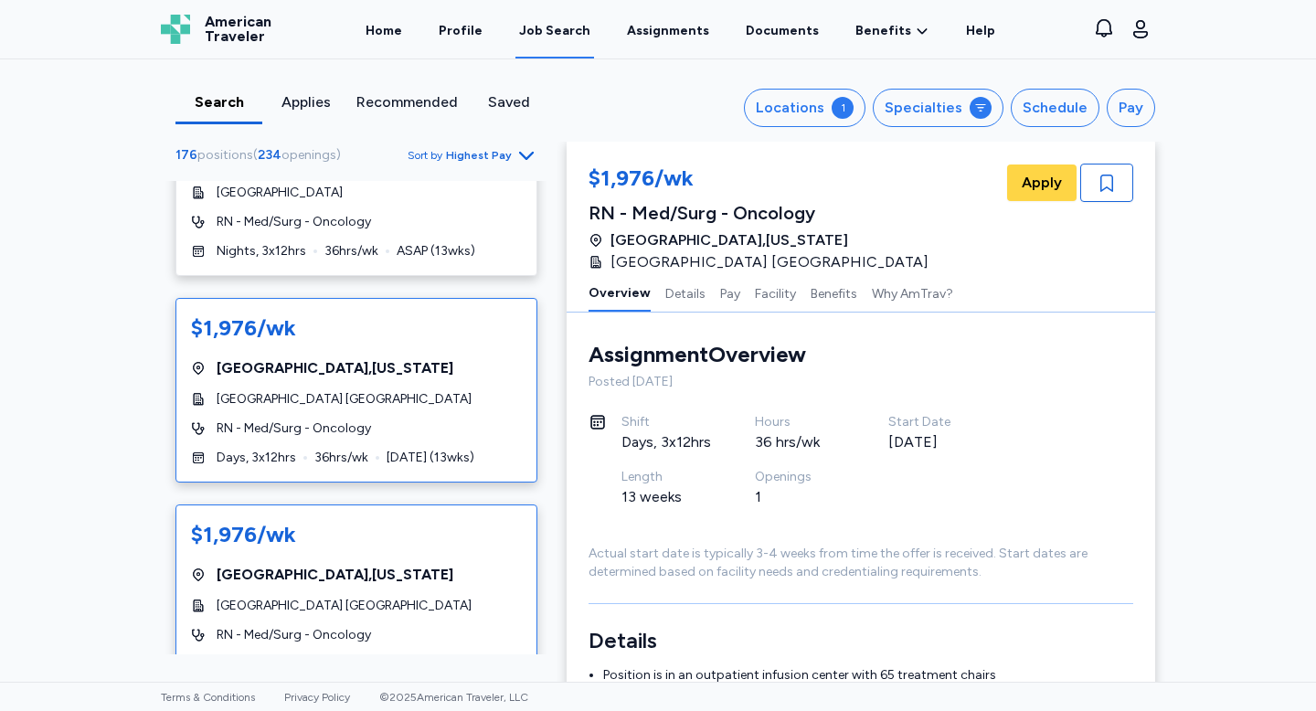
click at [345, 559] on div "$1,976/wk [GEOGRAPHIC_DATA] , [US_STATE][GEOGRAPHIC_DATA] [GEOGRAPHIC_DATA] RN …" at bounding box center [356, 596] width 362 height 185
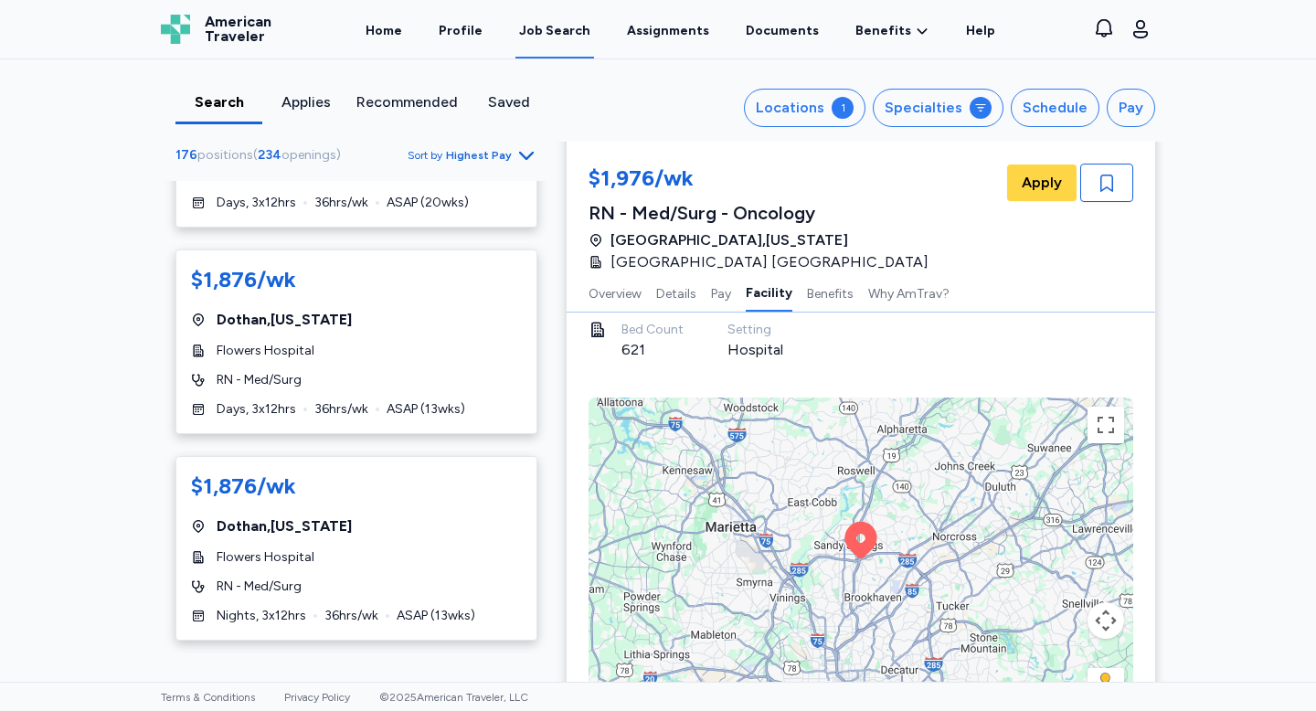
scroll to position [10639, 0]
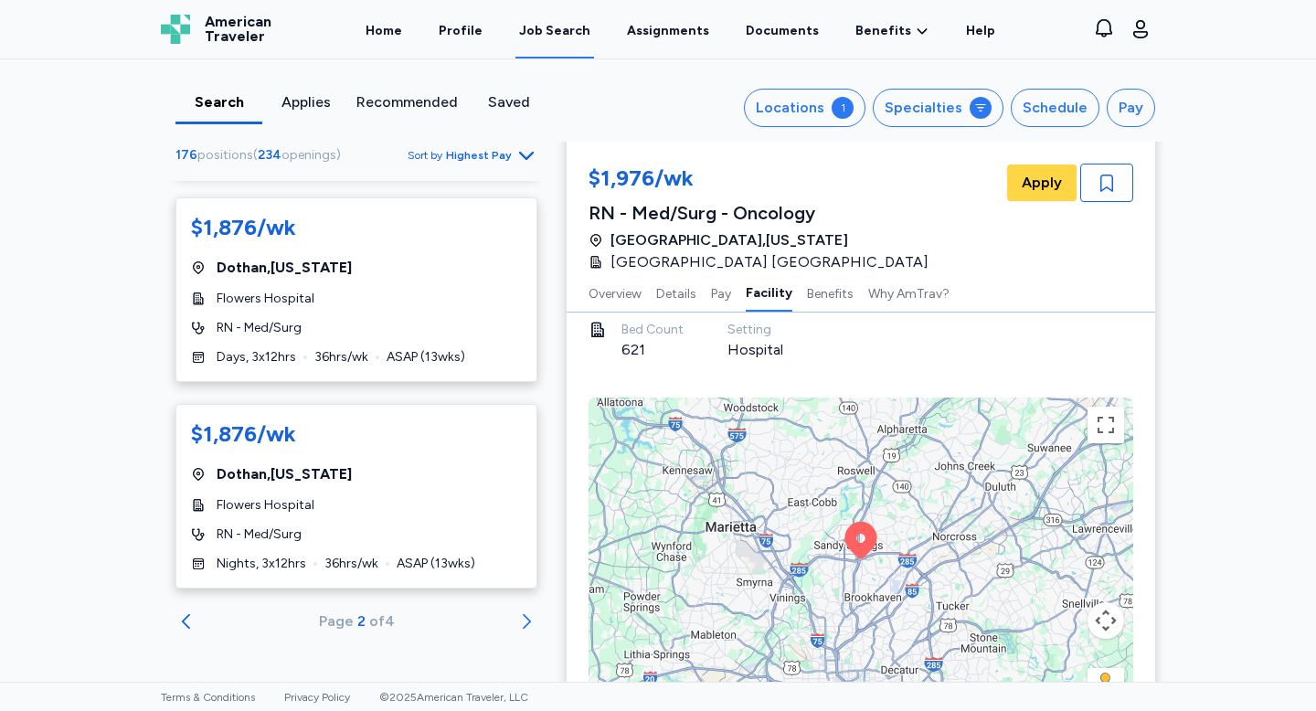
click at [524, 621] on icon "Go to next 50 jobs" at bounding box center [526, 621] width 22 height 22
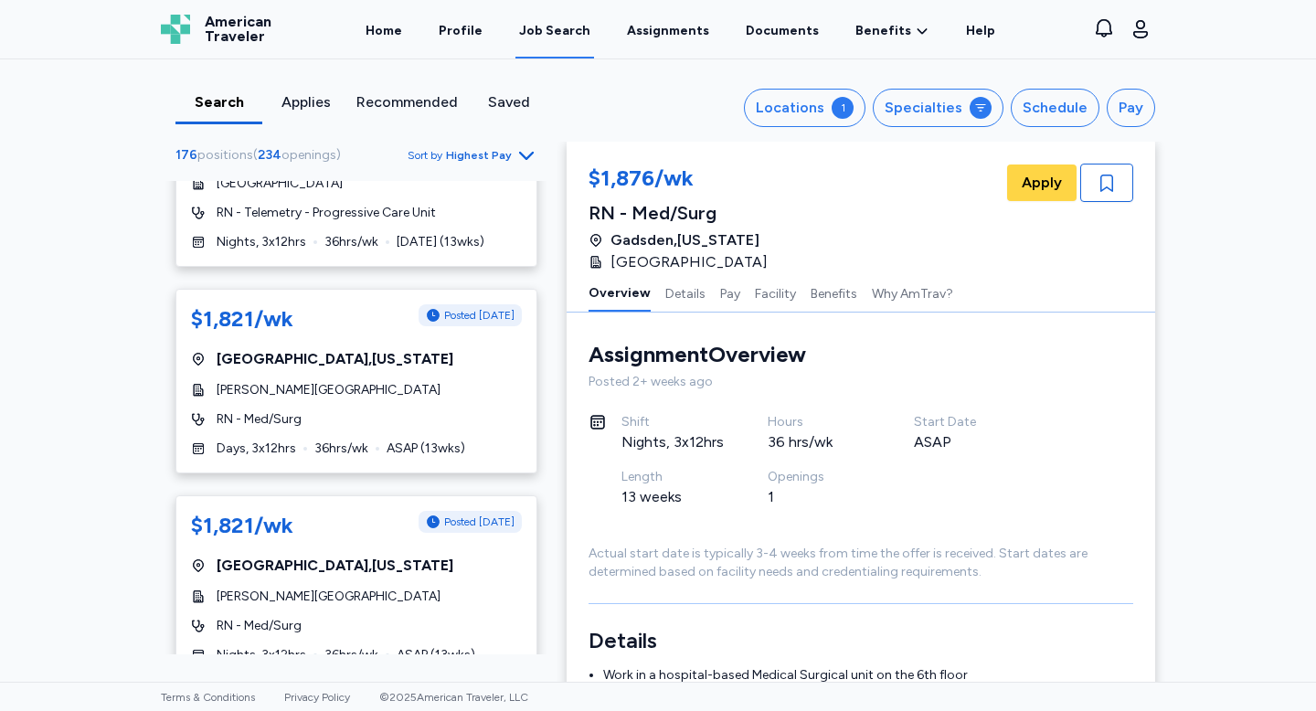
scroll to position [3380, 0]
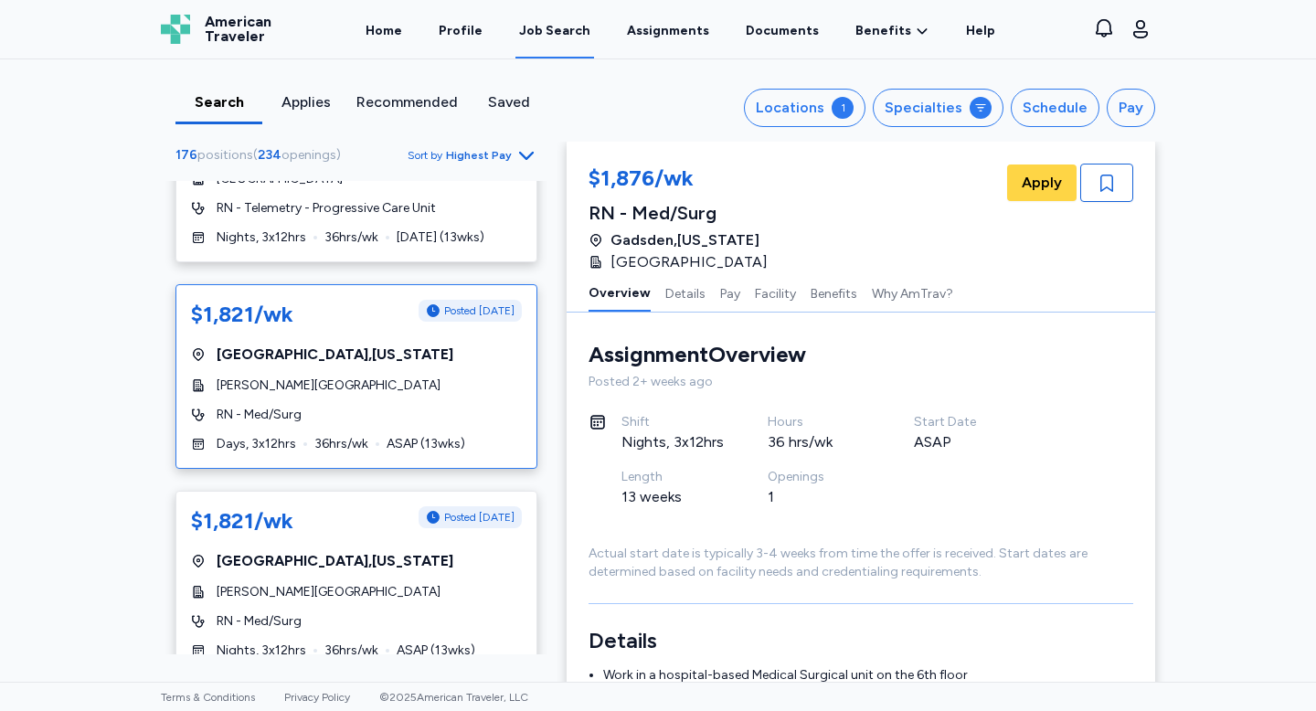
click at [410, 408] on div "RN - Med/Surg" at bounding box center [356, 415] width 331 height 18
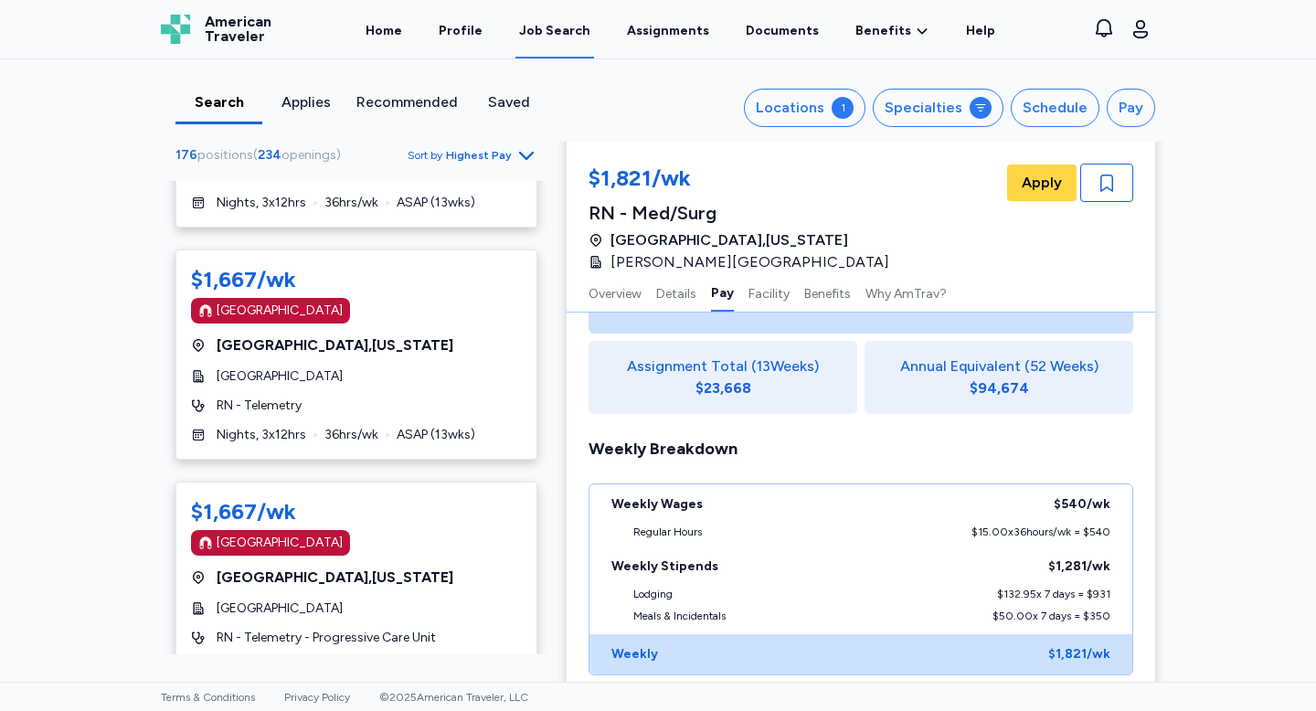
scroll to position [10230, 0]
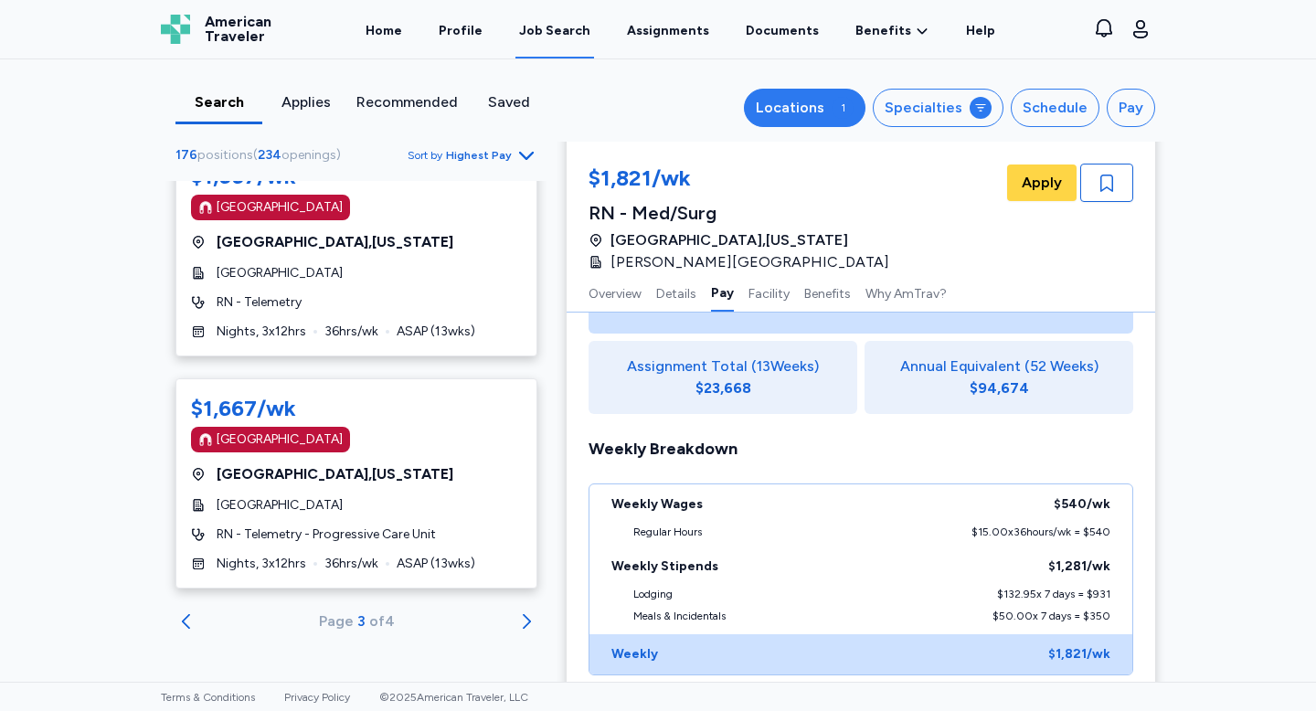
click at [824, 107] on div "Locations" at bounding box center [790, 108] width 69 height 22
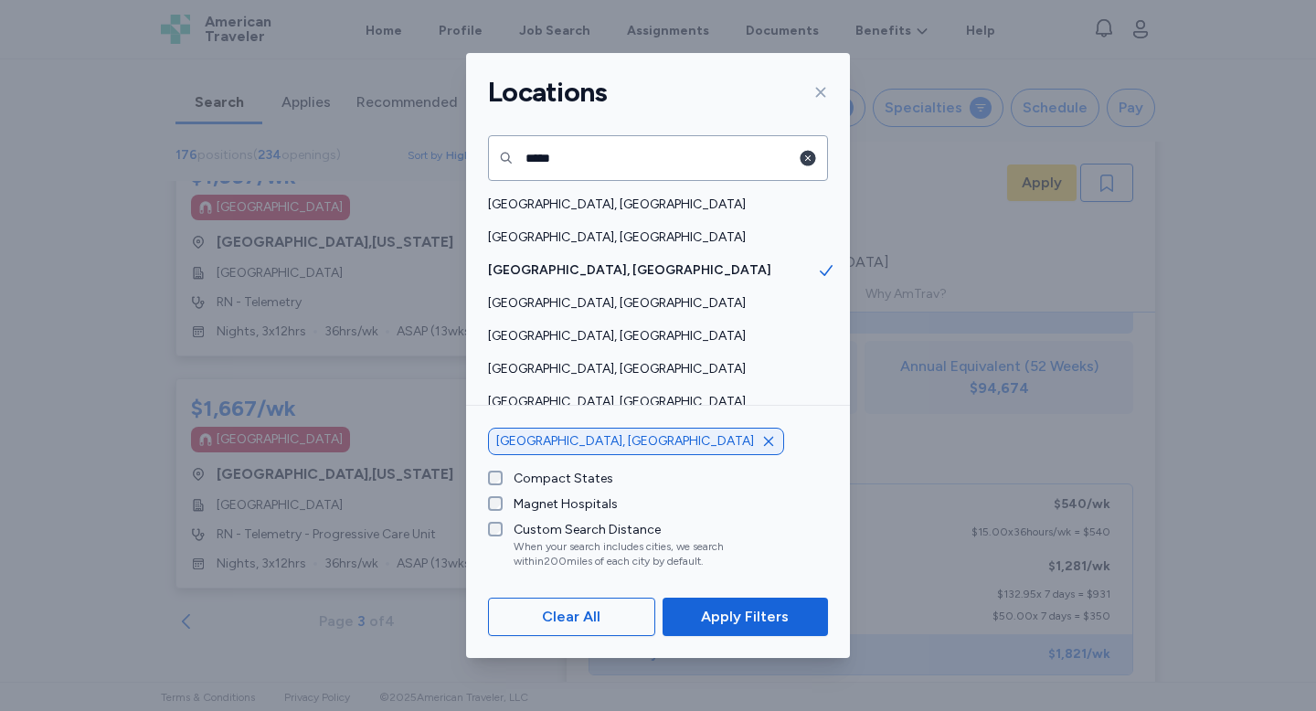
click at [809, 161] on icon "button" at bounding box center [809, 159] width 16 height 16
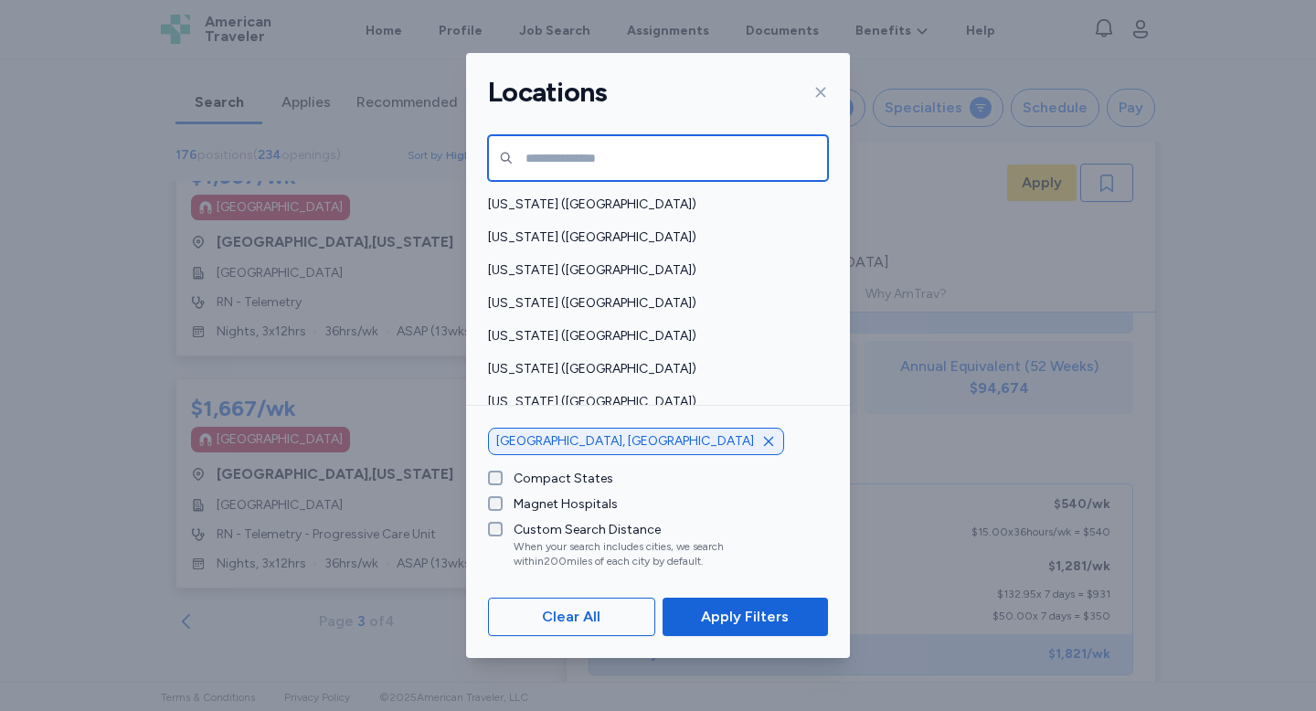
click at [700, 162] on input "text" at bounding box center [658, 158] width 340 height 46
type input "*"
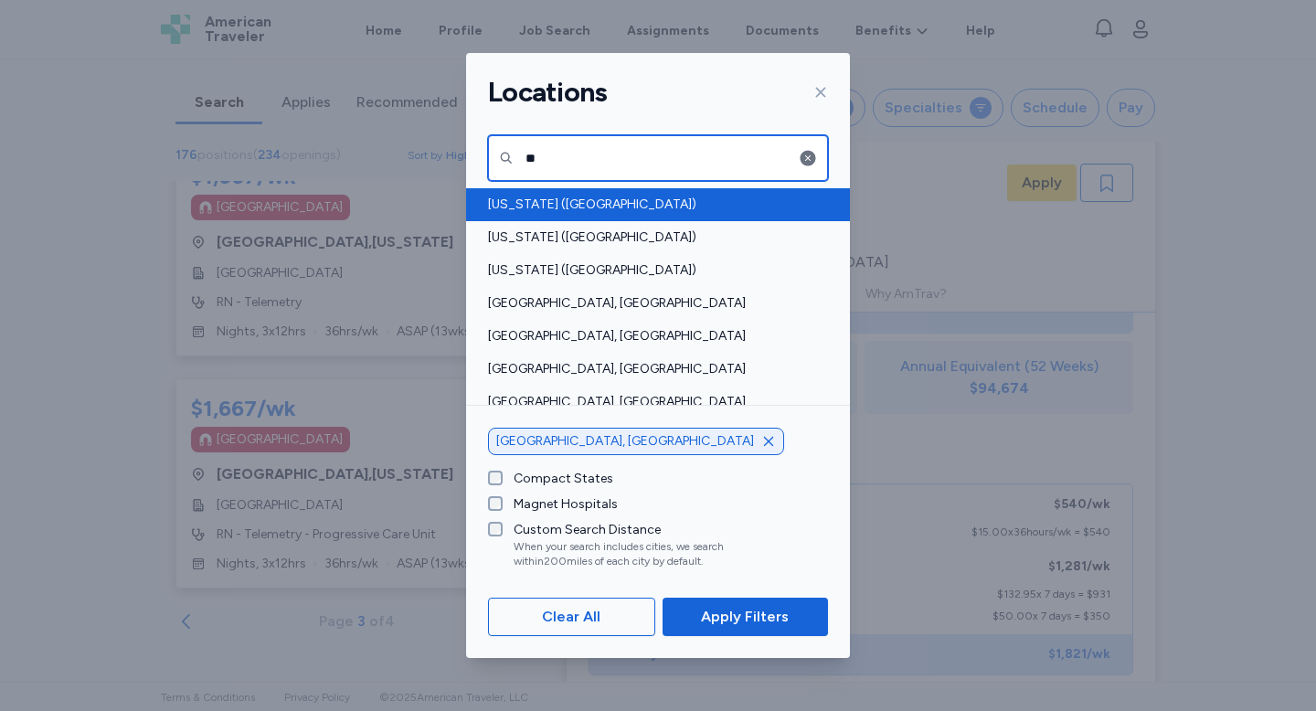
type input "**"
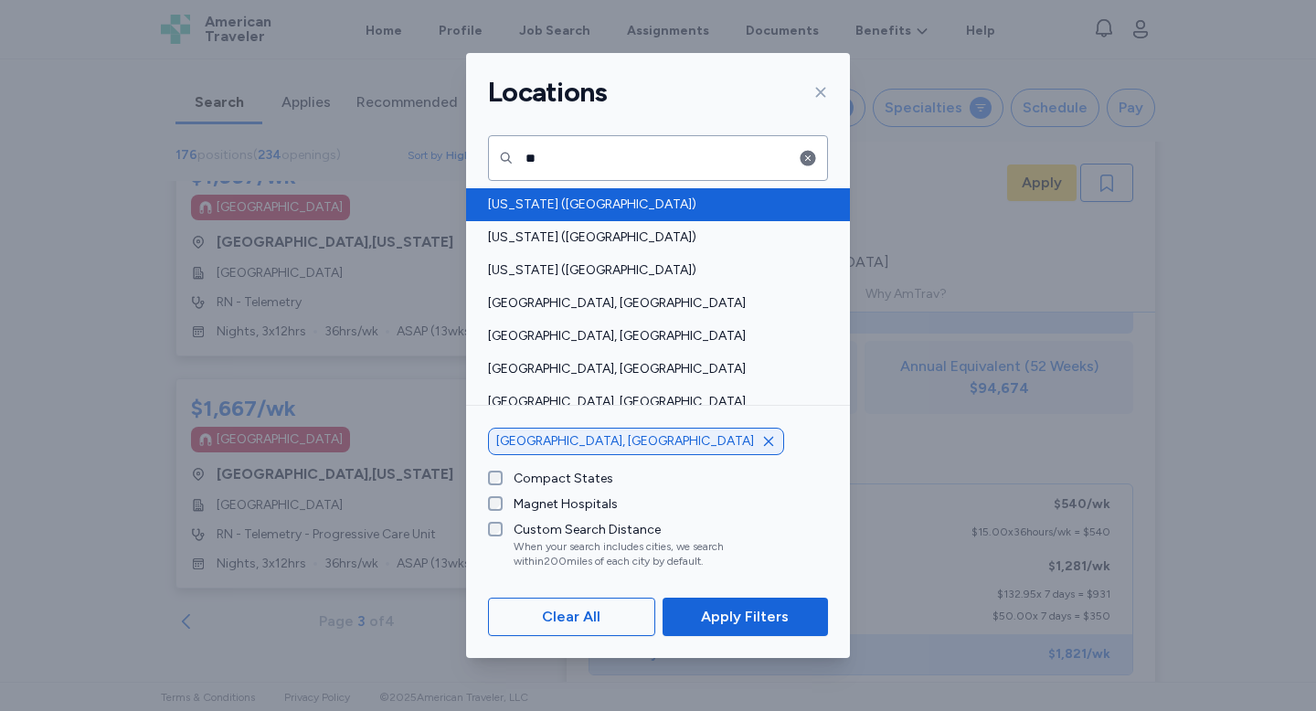
click at [644, 214] on div "[US_STATE] ([GEOGRAPHIC_DATA])" at bounding box center [658, 204] width 384 height 33
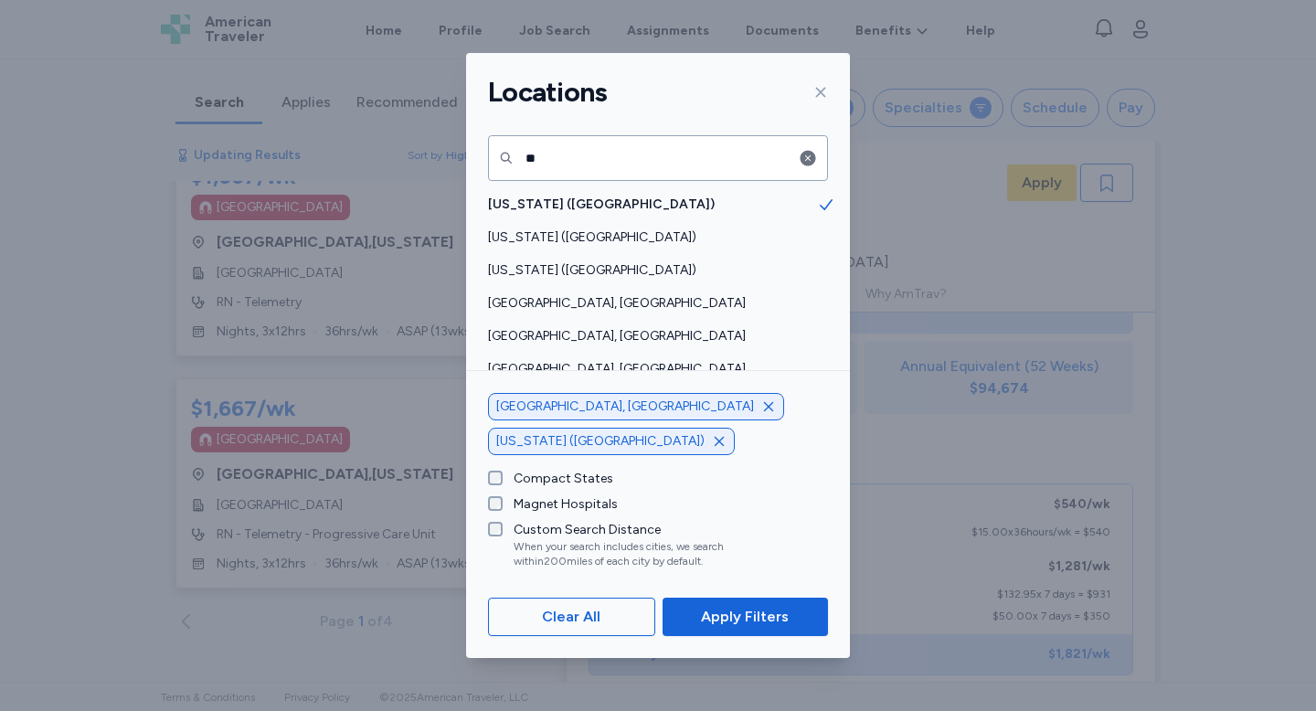
click at [764, 410] on icon "button" at bounding box center [768, 405] width 9 height 9
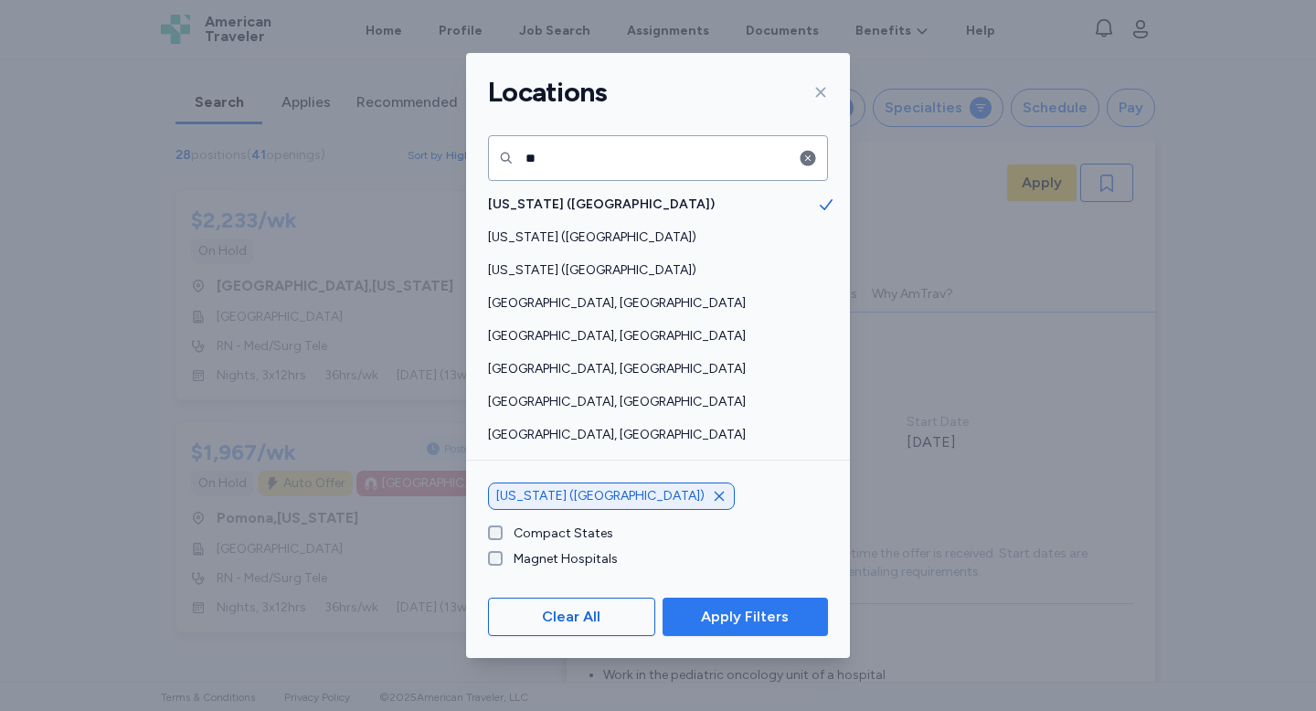
scroll to position [5642, 0]
click at [749, 614] on span "Apply Filters" at bounding box center [745, 617] width 88 height 22
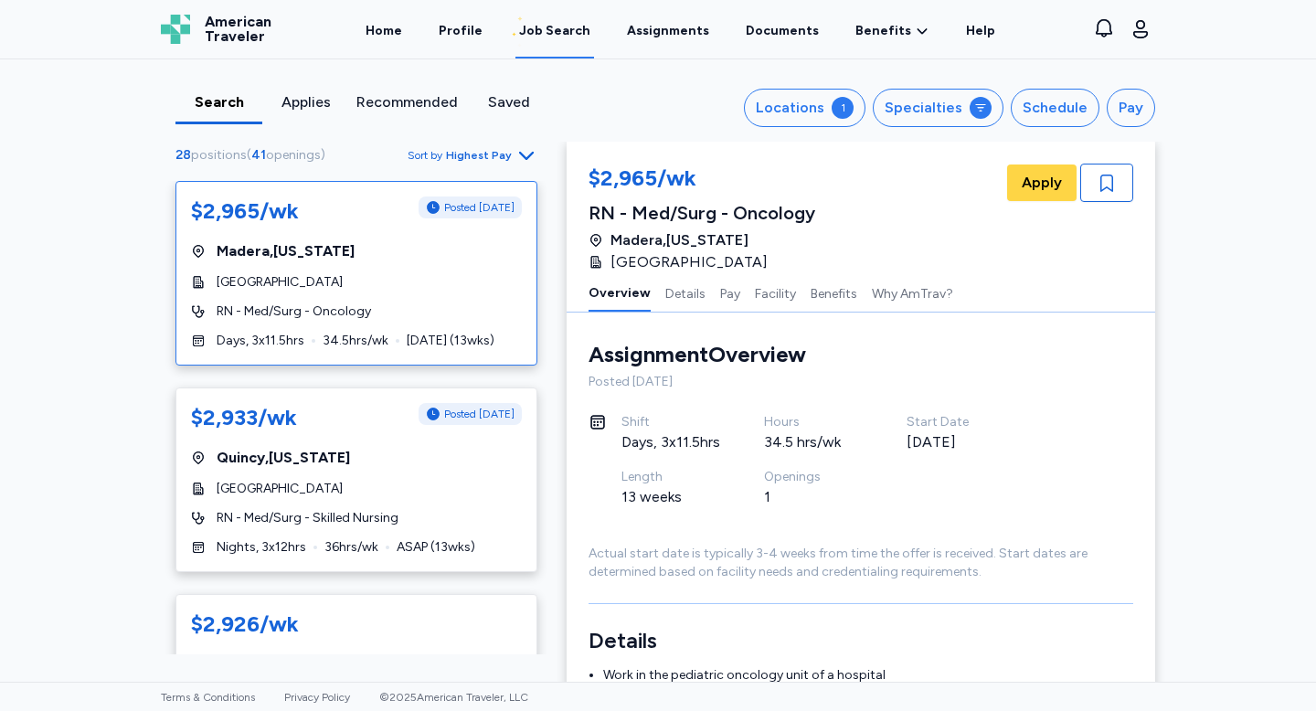
scroll to position [0, 0]
click at [500, 154] on span "Highest Pay" at bounding box center [479, 155] width 66 height 15
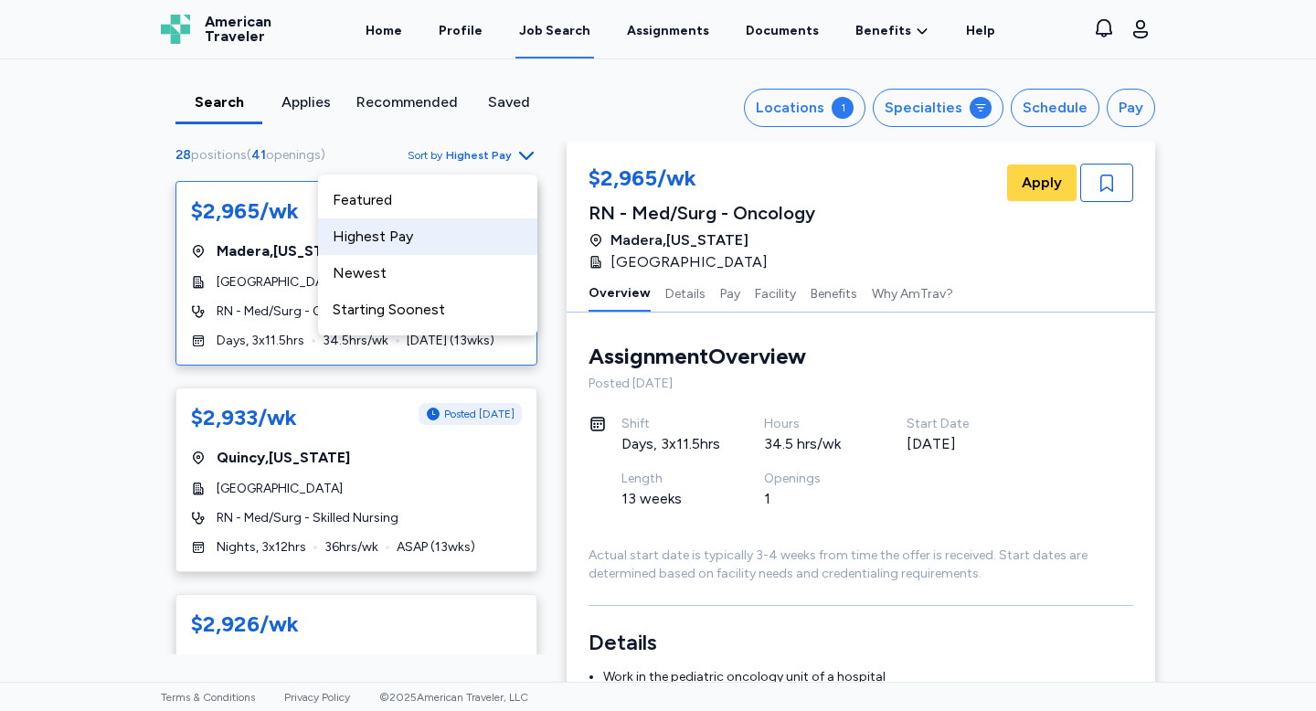
click at [445, 238] on div "Highest Pay" at bounding box center [427, 236] width 219 height 37
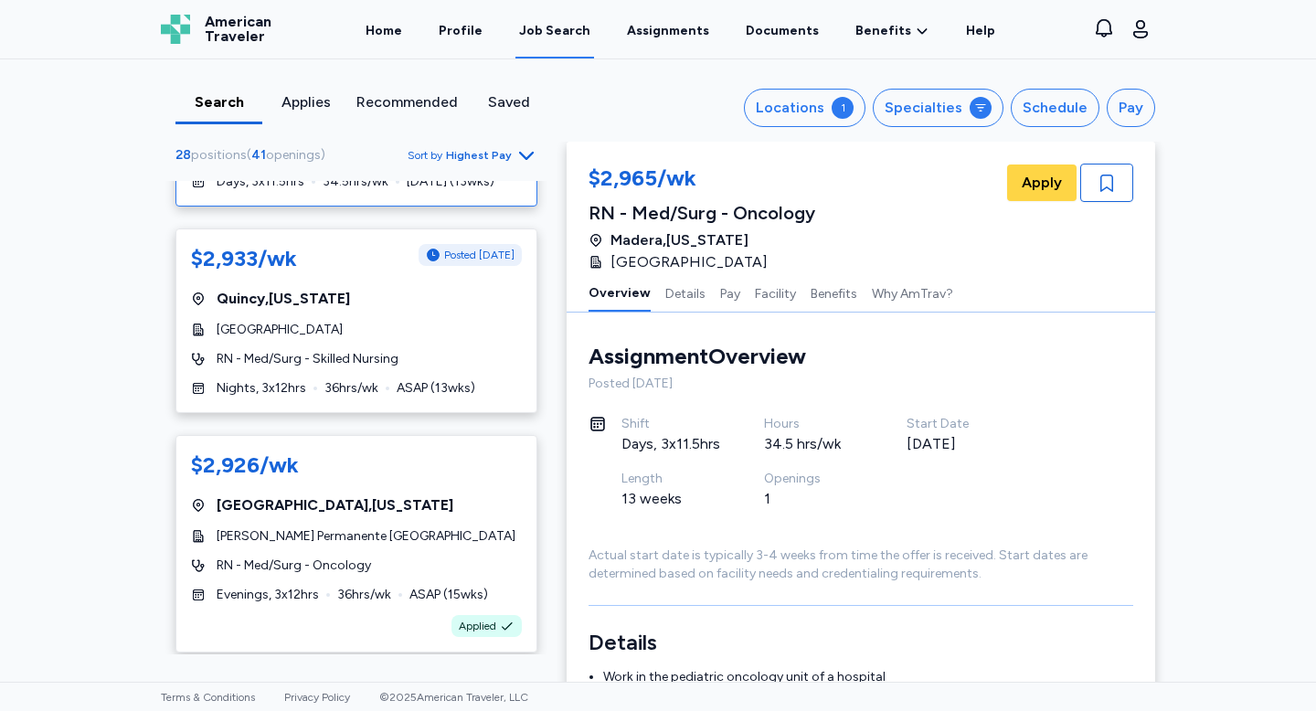
scroll to position [161, 0]
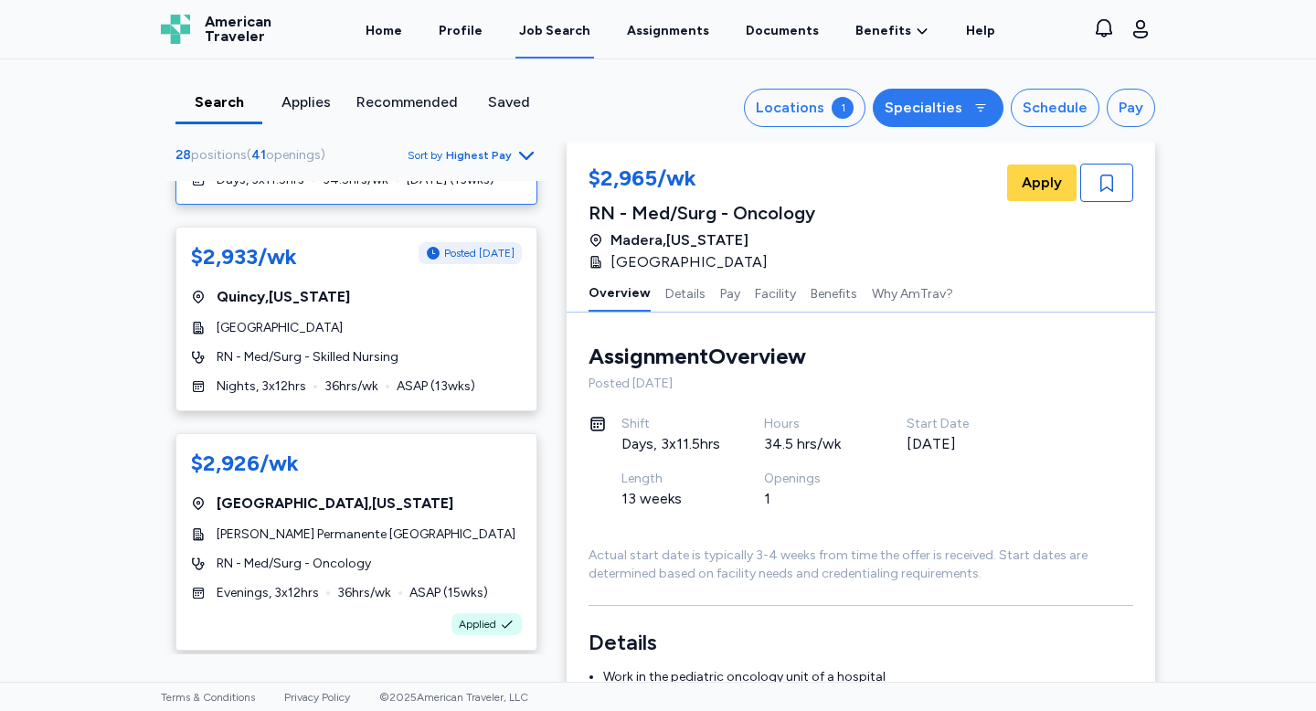
click at [954, 105] on div "Specialties" at bounding box center [924, 108] width 78 height 22
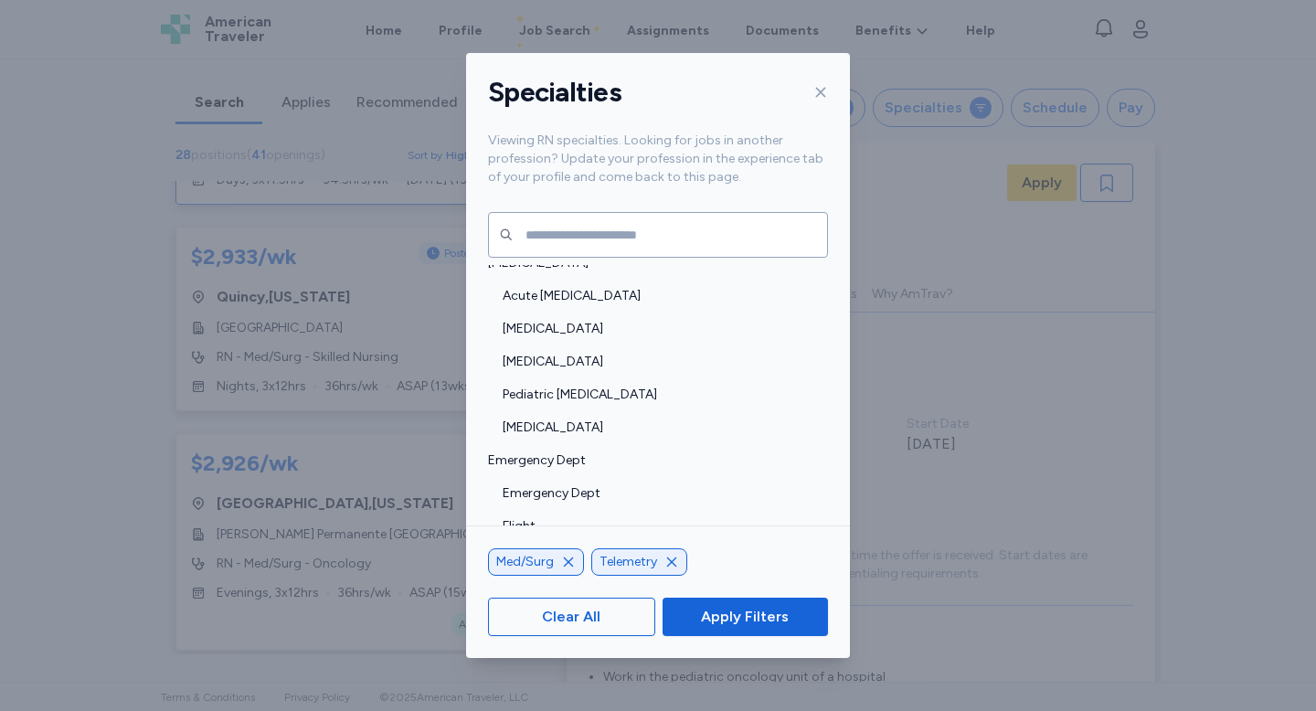
scroll to position [420, 0]
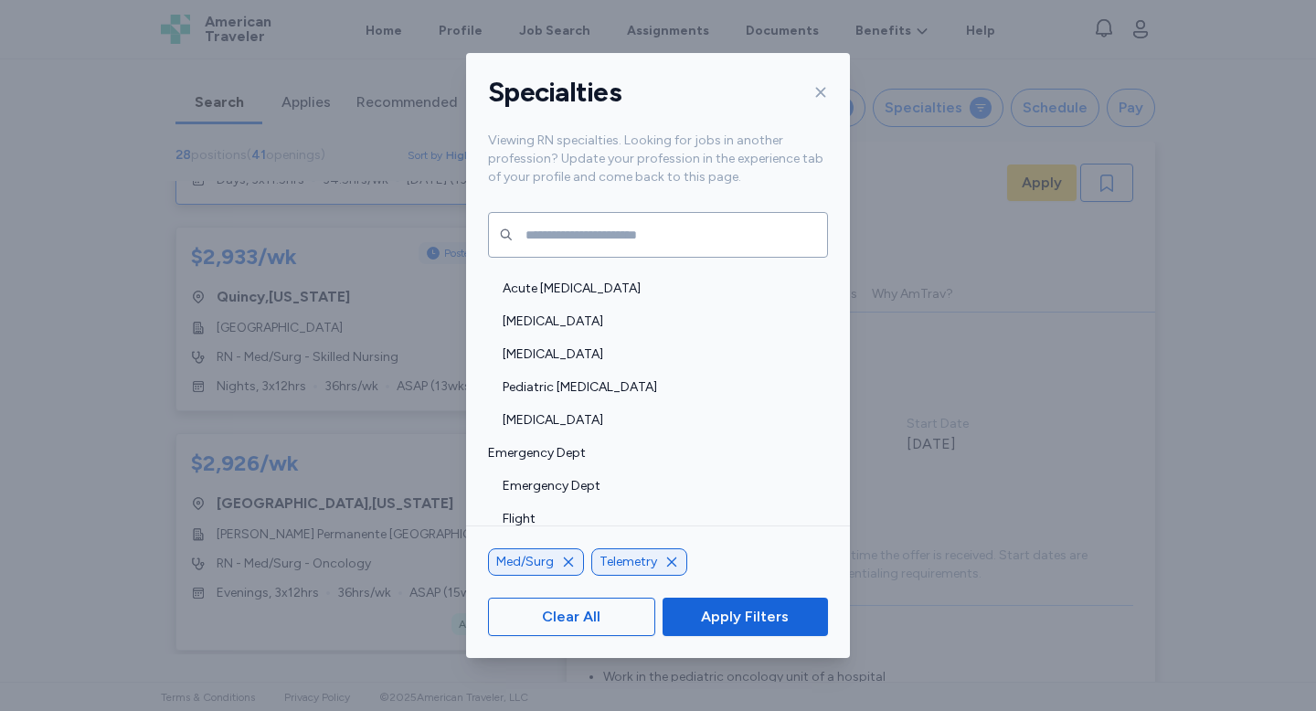
click at [824, 90] on icon at bounding box center [820, 92] width 15 height 15
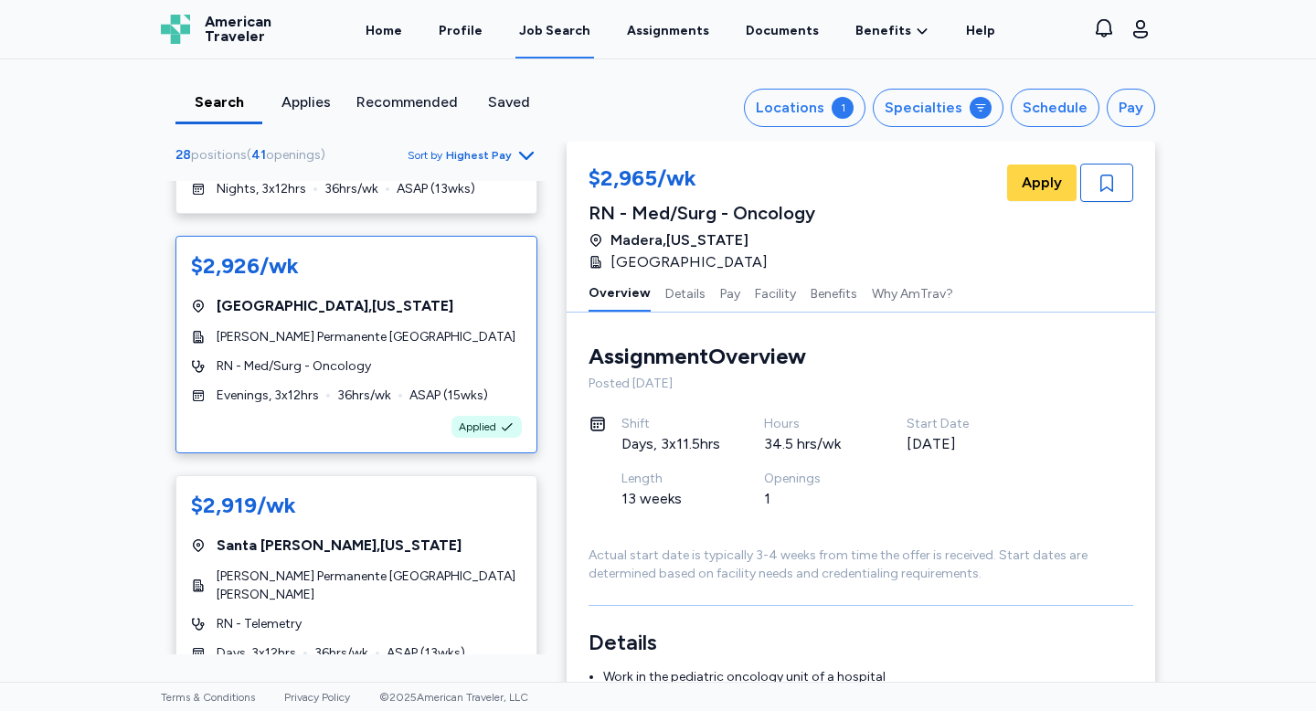
scroll to position [0, 0]
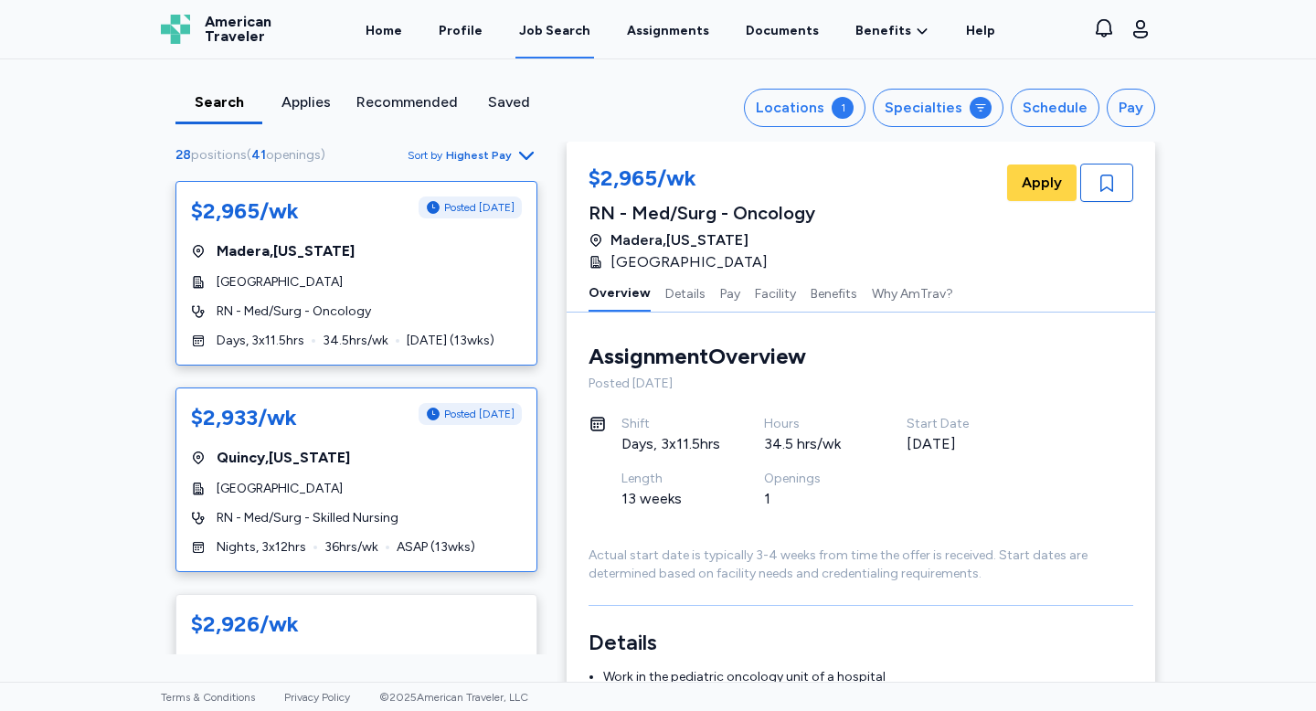
click at [402, 472] on div "$2,933/wk Posted [DATE] [GEOGRAPHIC_DATA] , [US_STATE] [GEOGRAPHIC_DATA] RN - M…" at bounding box center [356, 479] width 362 height 185
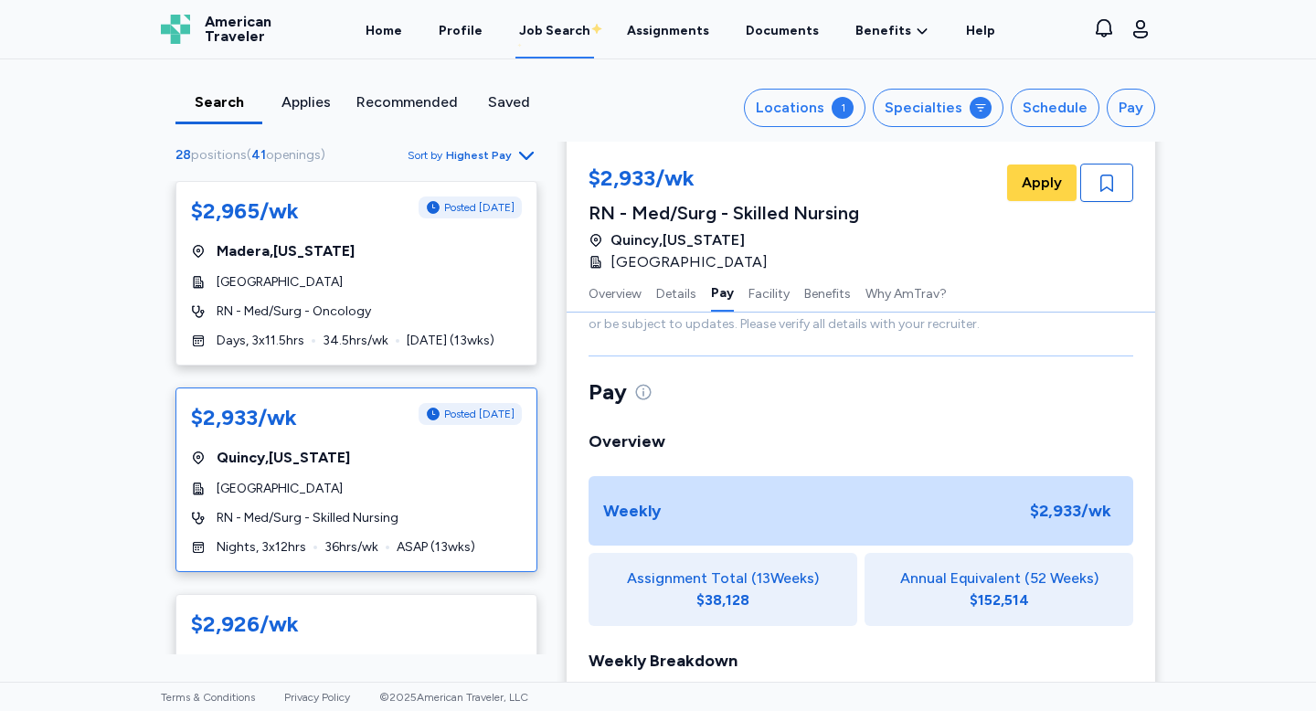
scroll to position [1014, 0]
